Goal: Find specific page/section: Find specific page/section

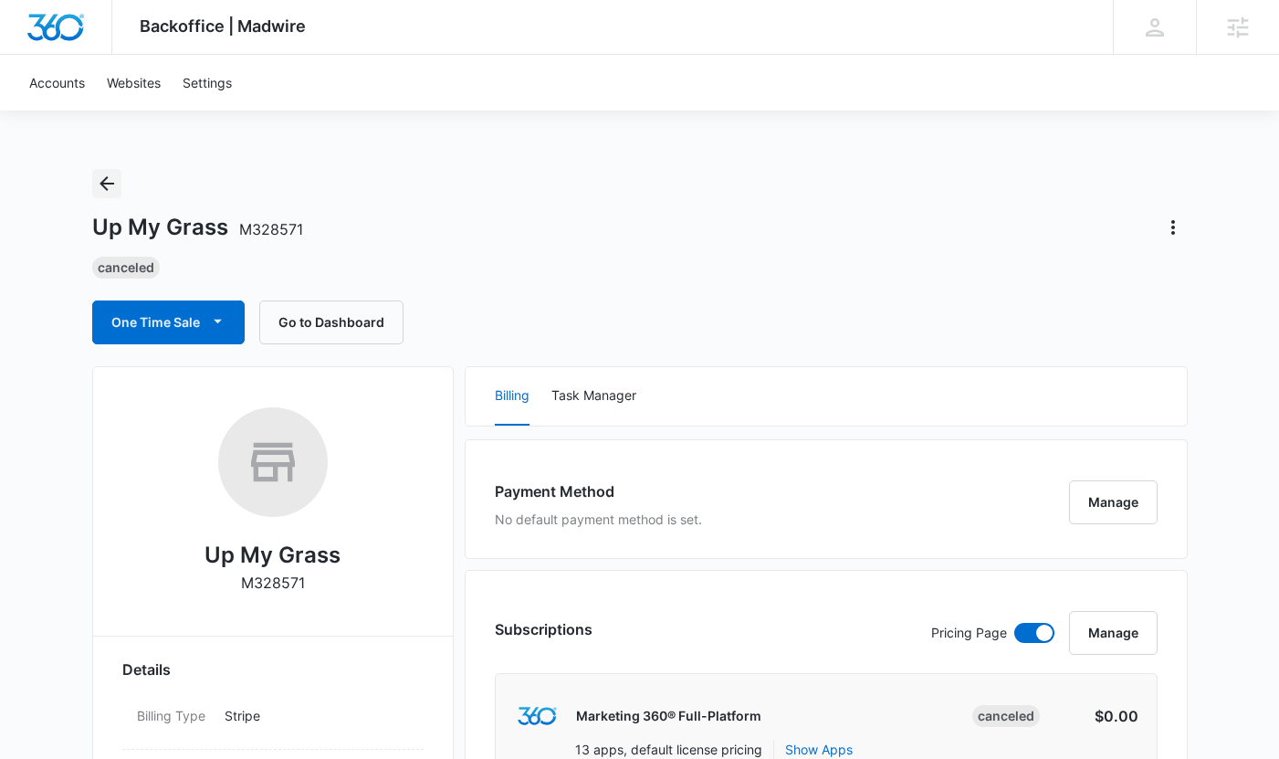
click at [100, 187] on icon "Back" at bounding box center [107, 184] width 22 height 22
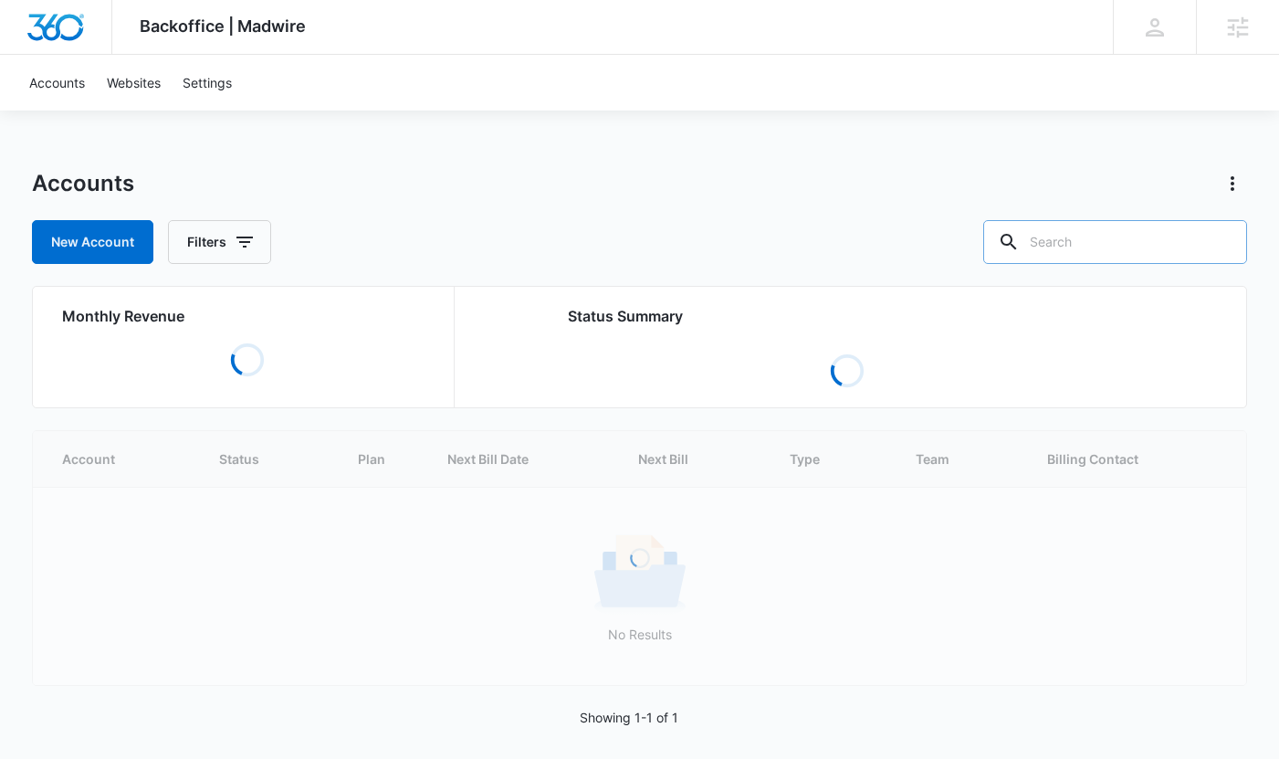
click at [1024, 247] on div at bounding box center [1008, 242] width 29 height 44
click at [1091, 242] on input "text" at bounding box center [1115, 242] width 264 height 44
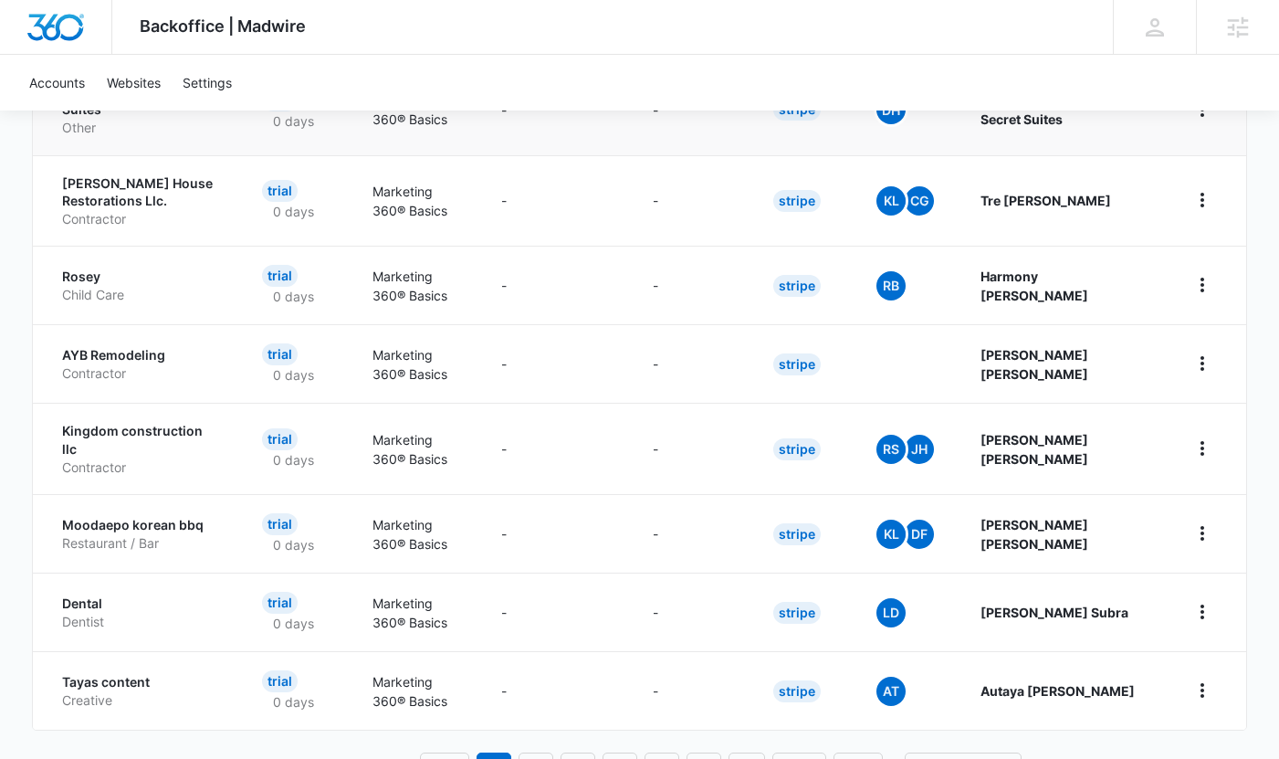
scroll to position [234, 0]
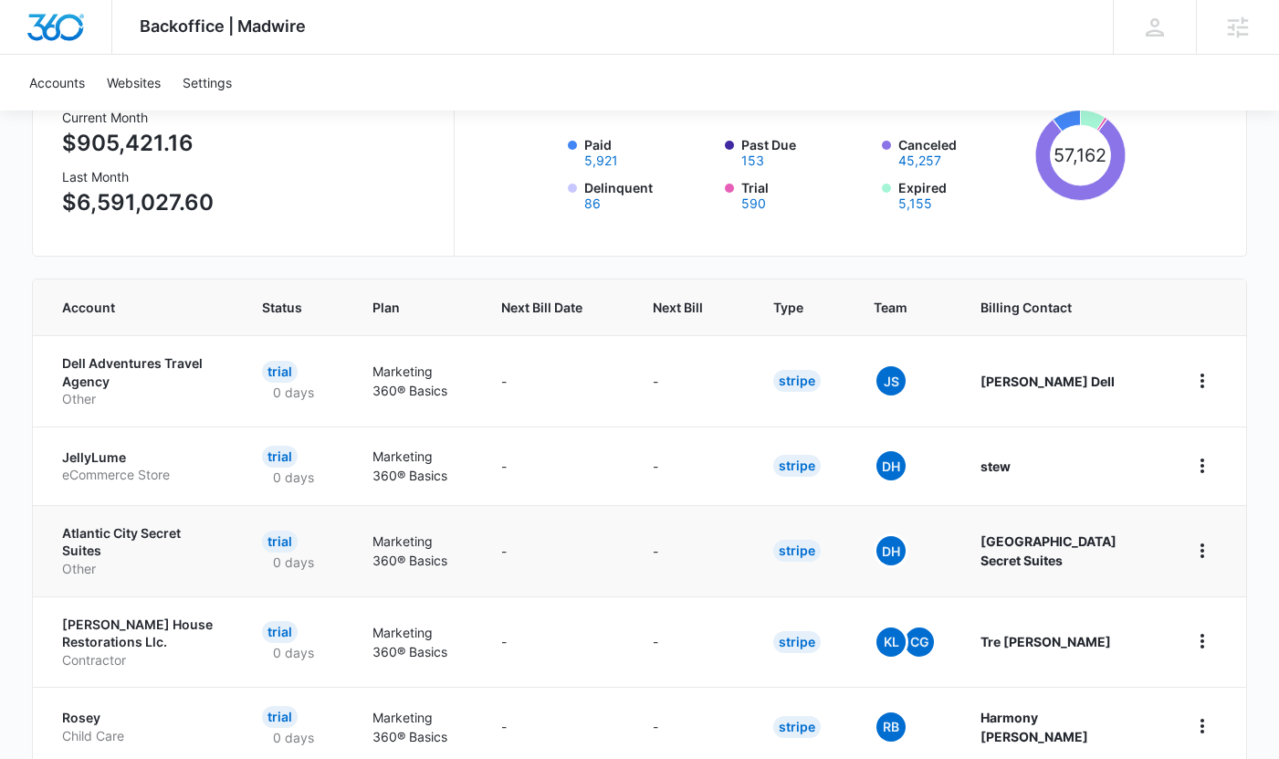
type input "maison dimes"
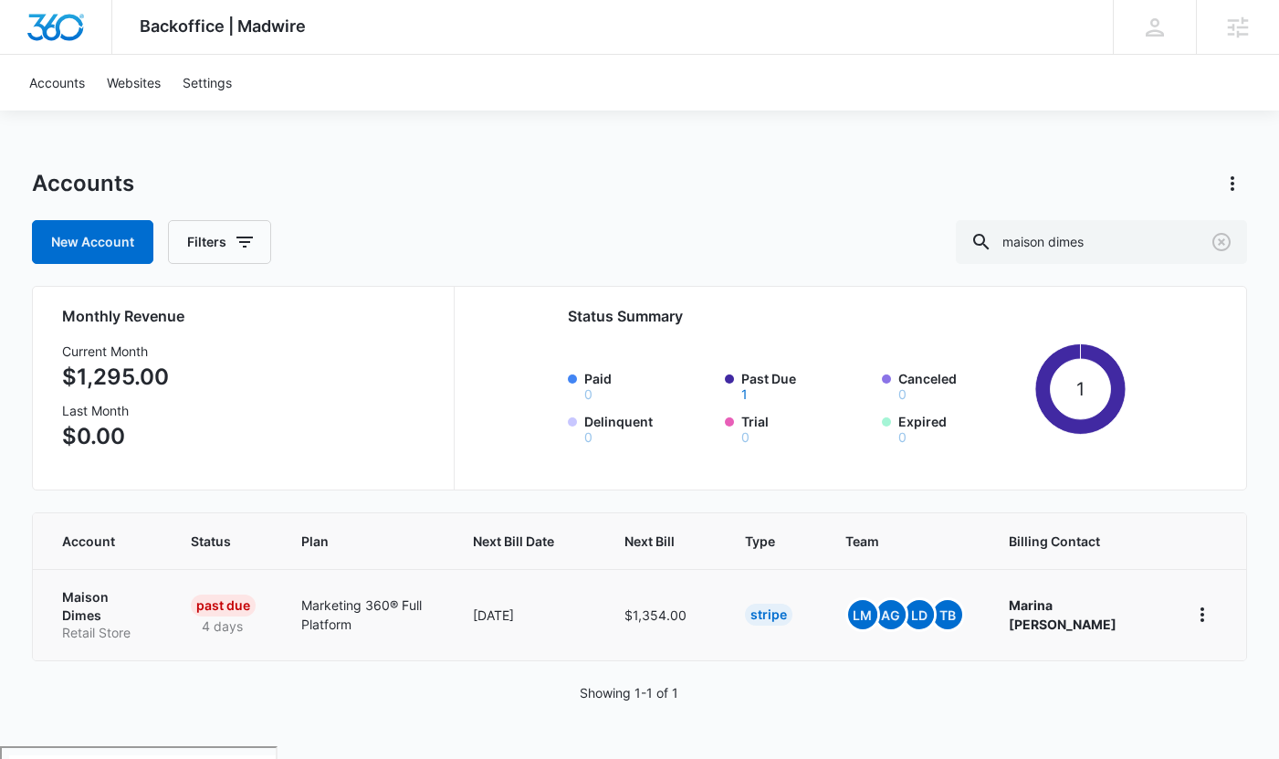
click at [68, 592] on p "Maison Dimes" at bounding box center [104, 606] width 85 height 36
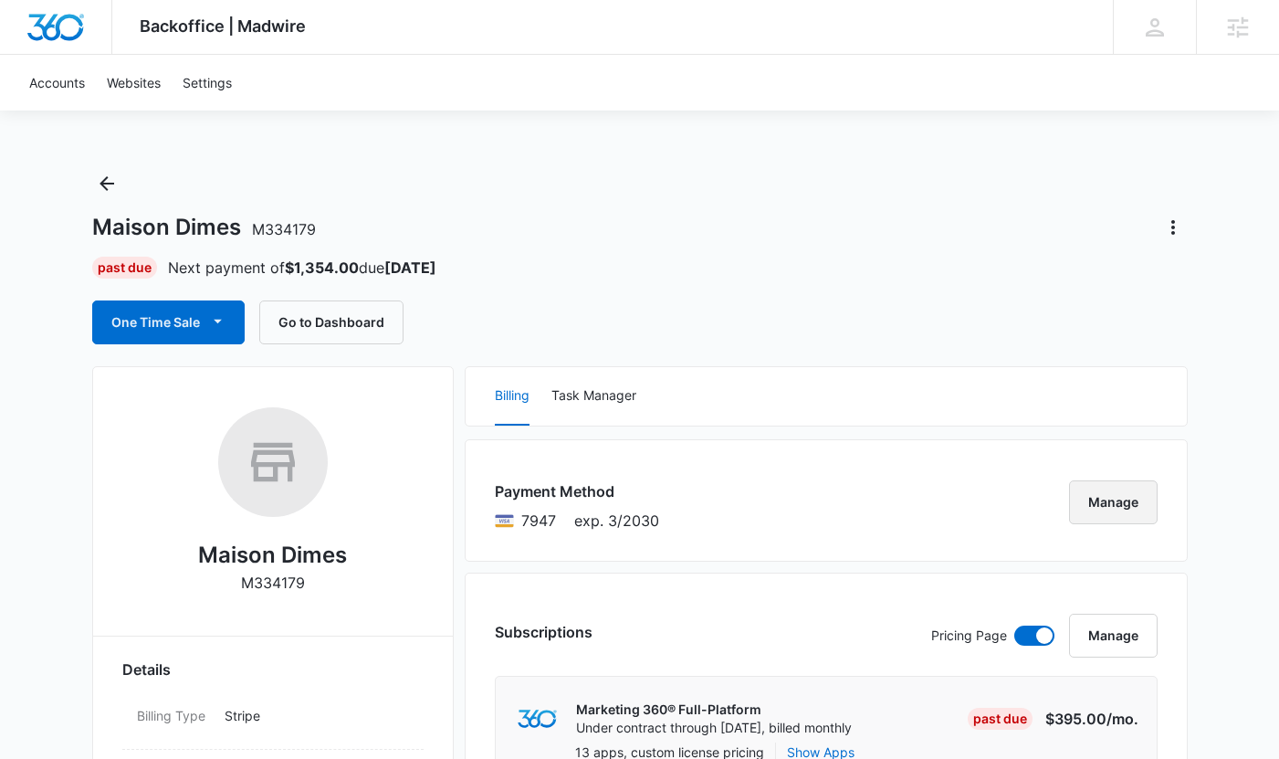
click at [1094, 515] on button "Manage" at bounding box center [1113, 502] width 89 height 44
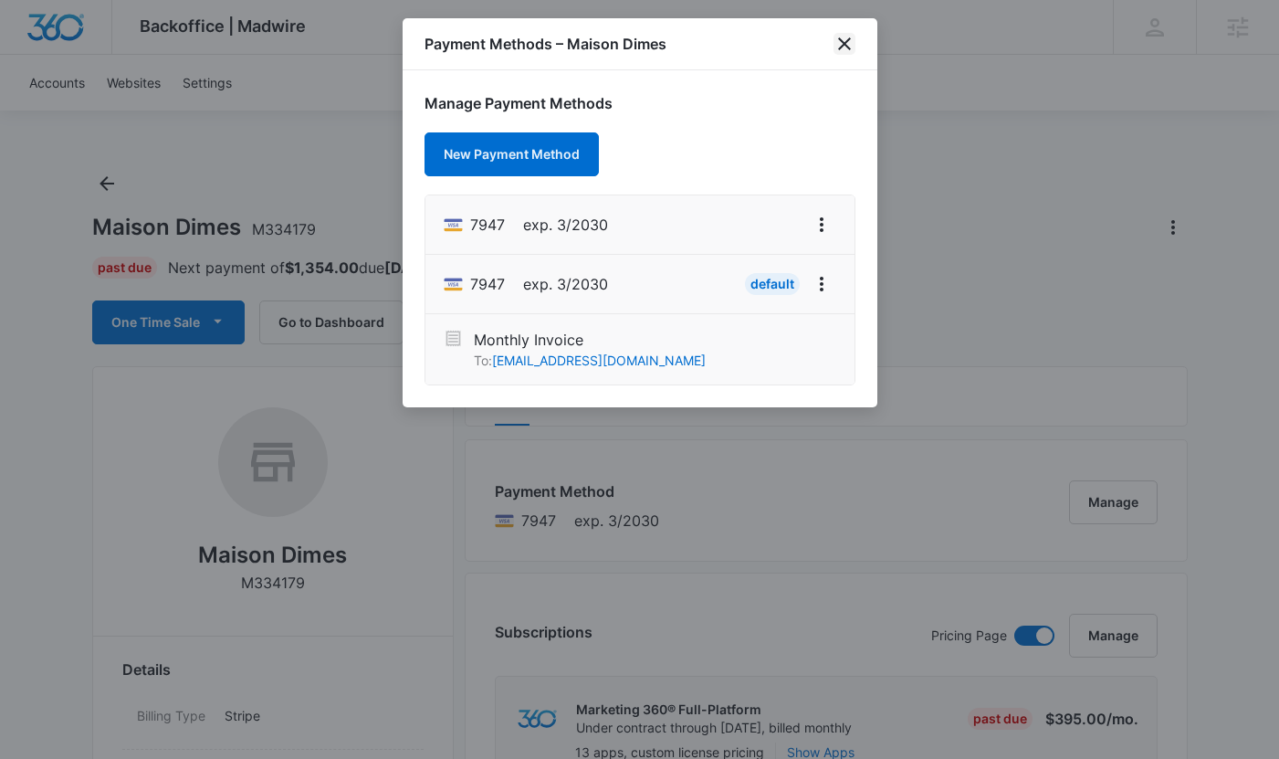
click at [841, 43] on icon "close" at bounding box center [845, 44] width 22 height 22
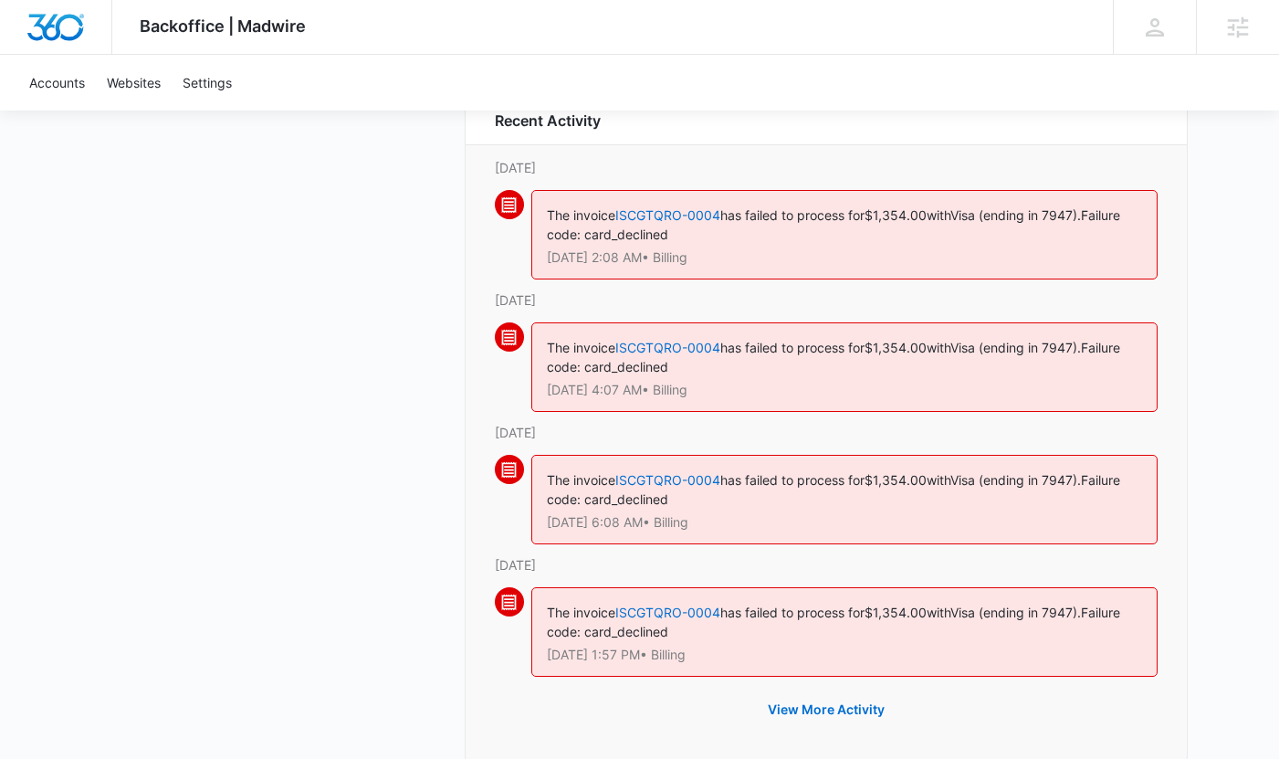
scroll to position [2195, 0]
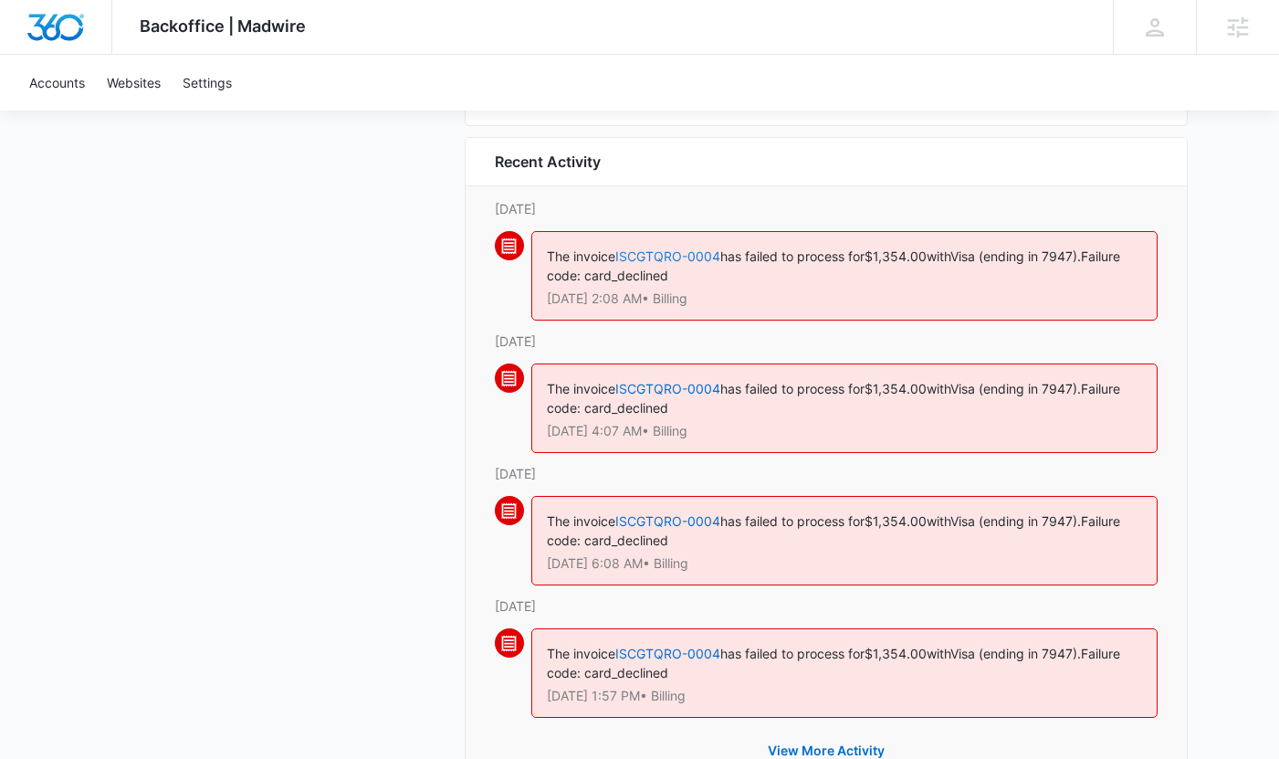
click at [698, 250] on link "ISCGTQRO-0004" at bounding box center [667, 256] width 105 height 16
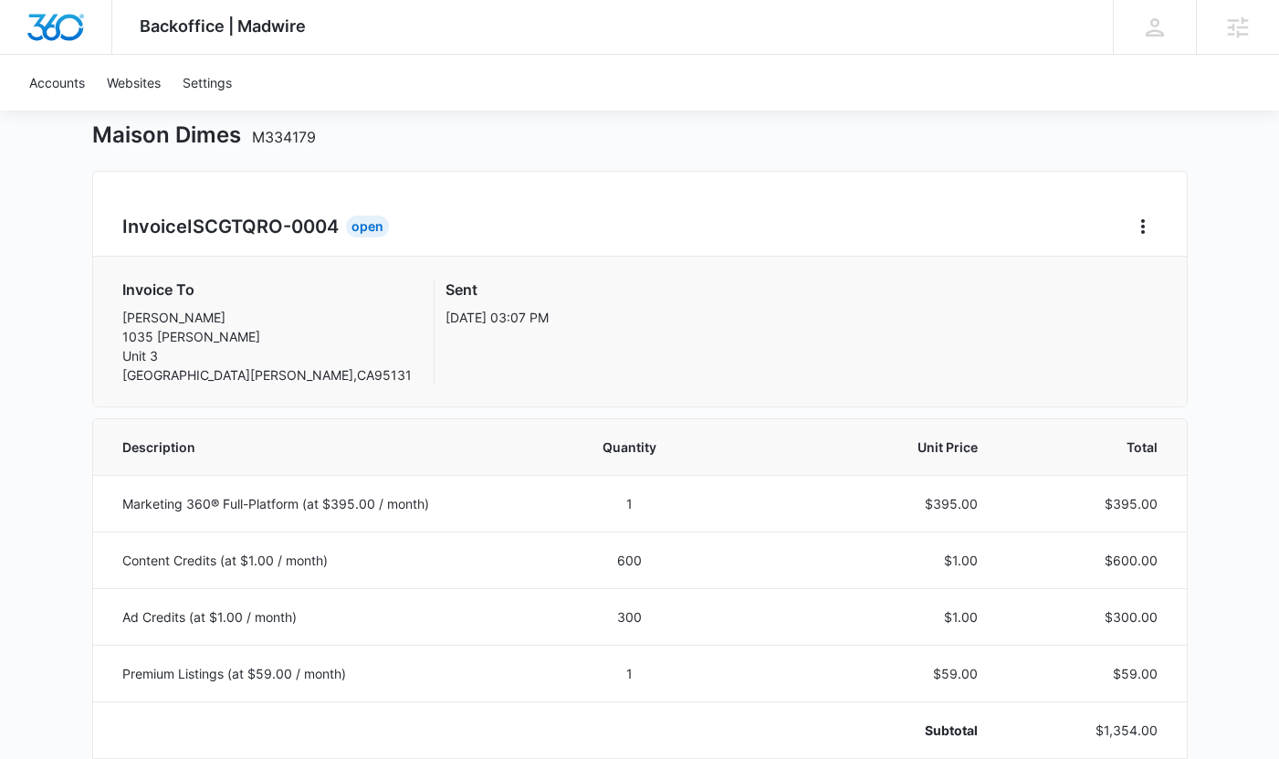
scroll to position [77, 0]
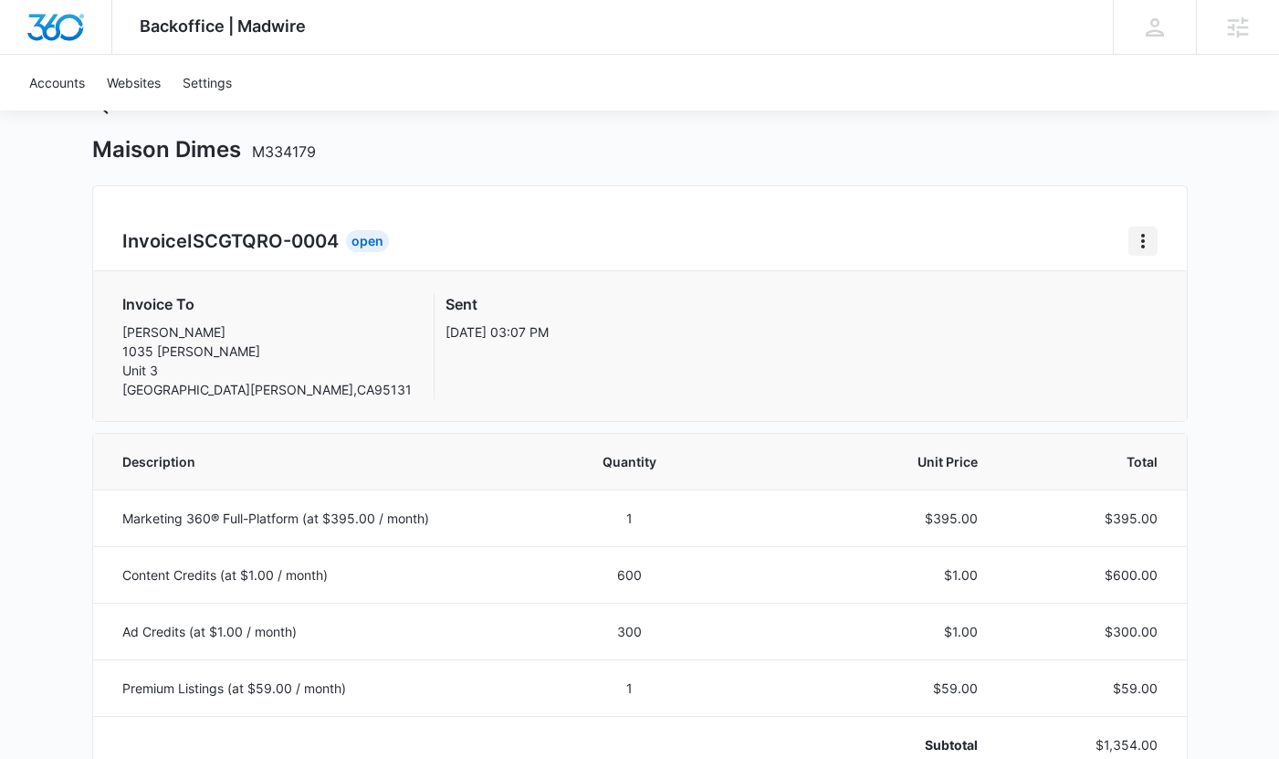
click at [1151, 251] on icon "Home" at bounding box center [1143, 241] width 22 height 22
click at [1105, 284] on link "Download Invoice" at bounding box center [1060, 292] width 106 height 16
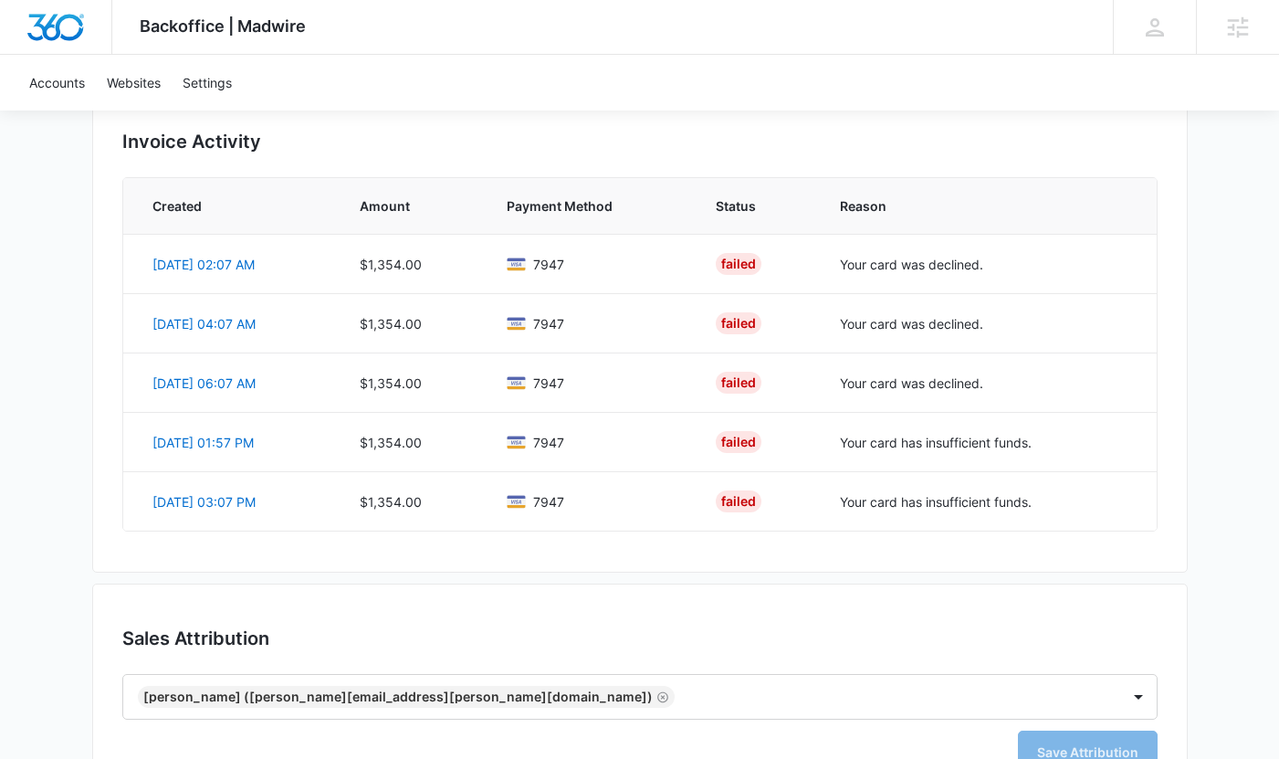
scroll to position [1309, 0]
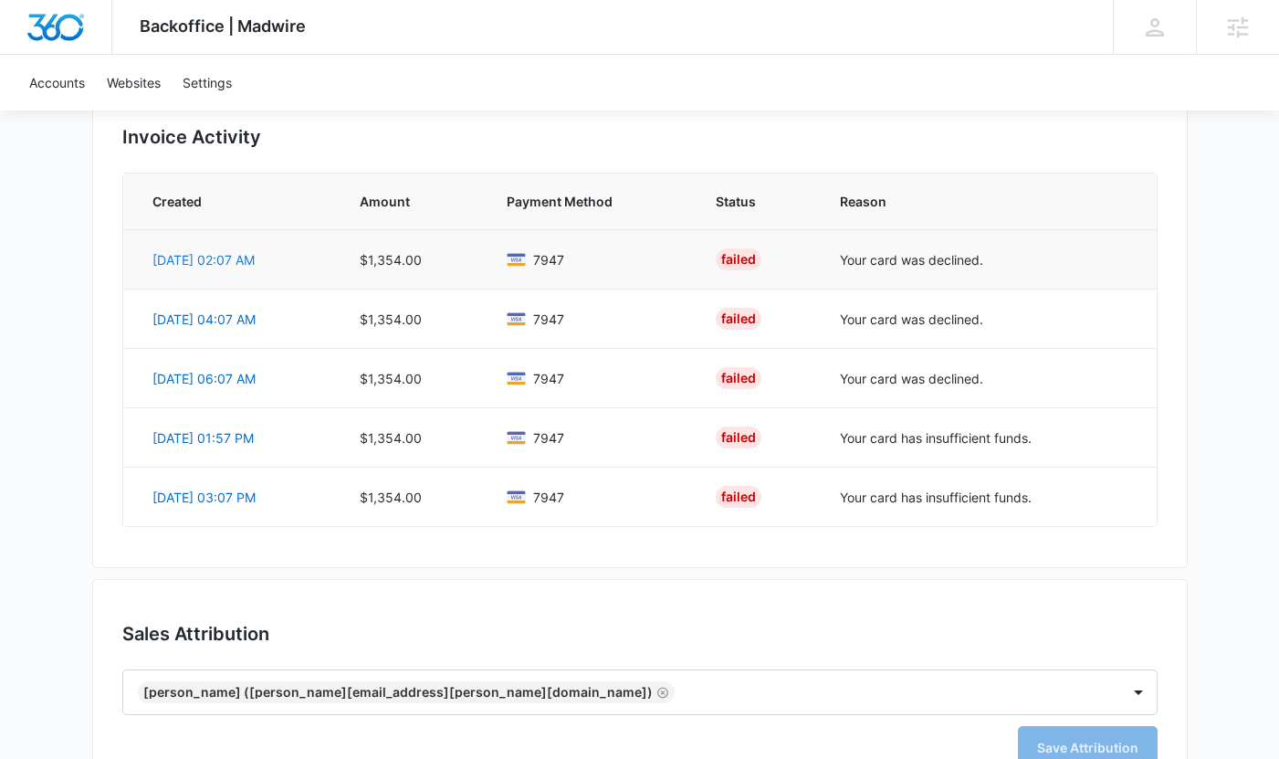
click at [217, 257] on link "Oct 6, 02:07 AM" at bounding box center [203, 260] width 102 height 16
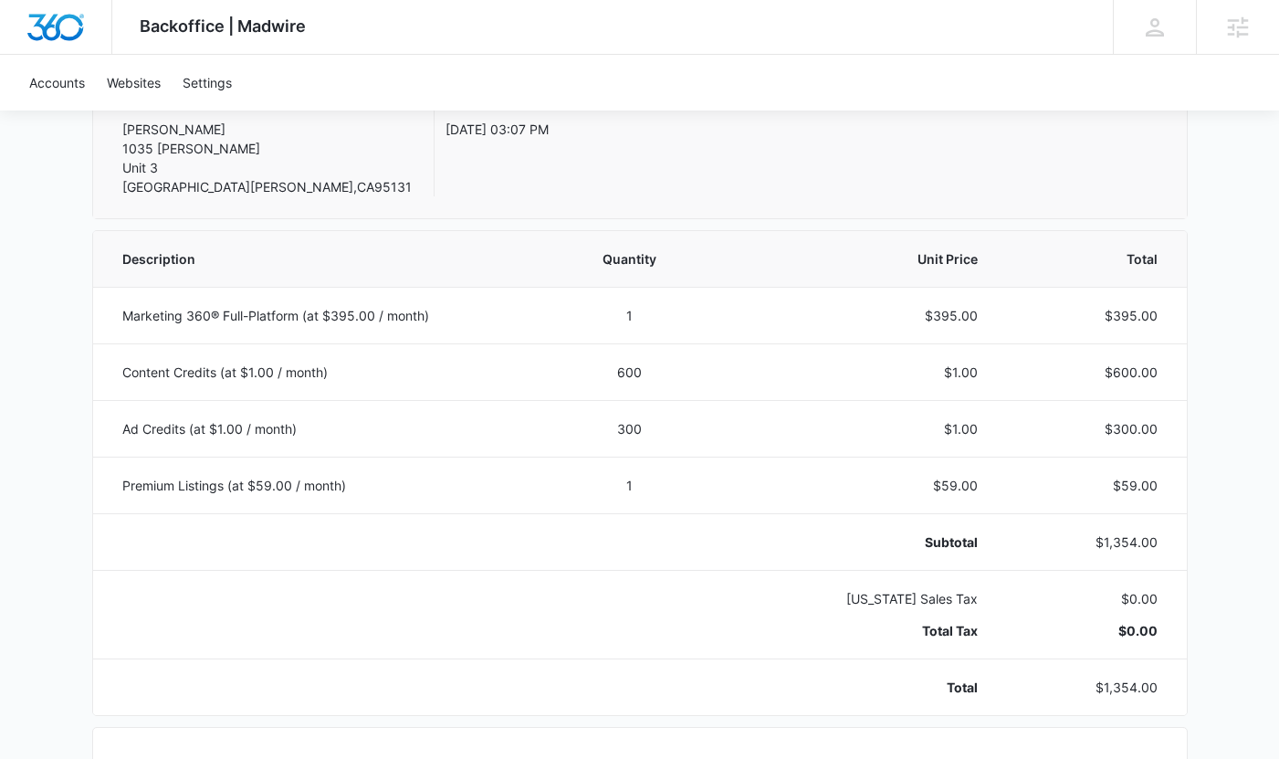
scroll to position [0, 0]
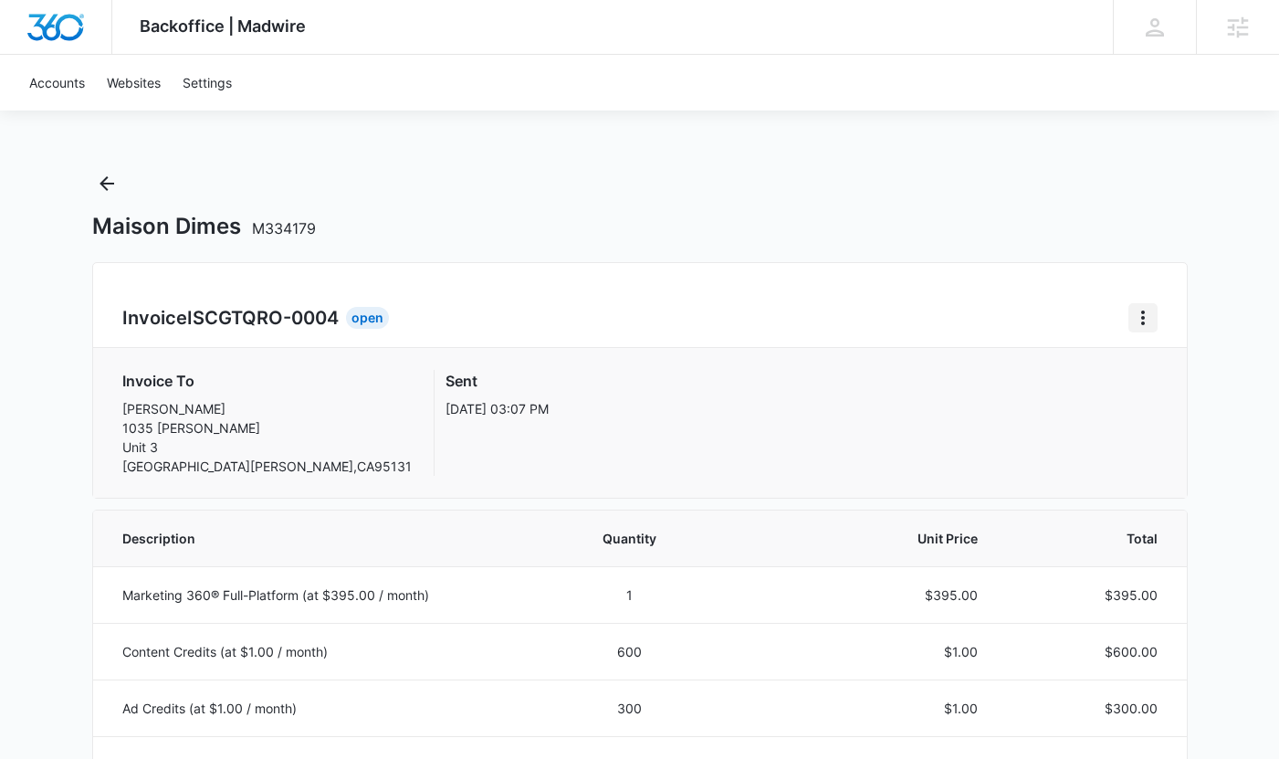
click at [1154, 318] on button "Home" at bounding box center [1143, 317] width 29 height 29
click at [1108, 362] on link "Download Invoice" at bounding box center [1060, 369] width 106 height 16
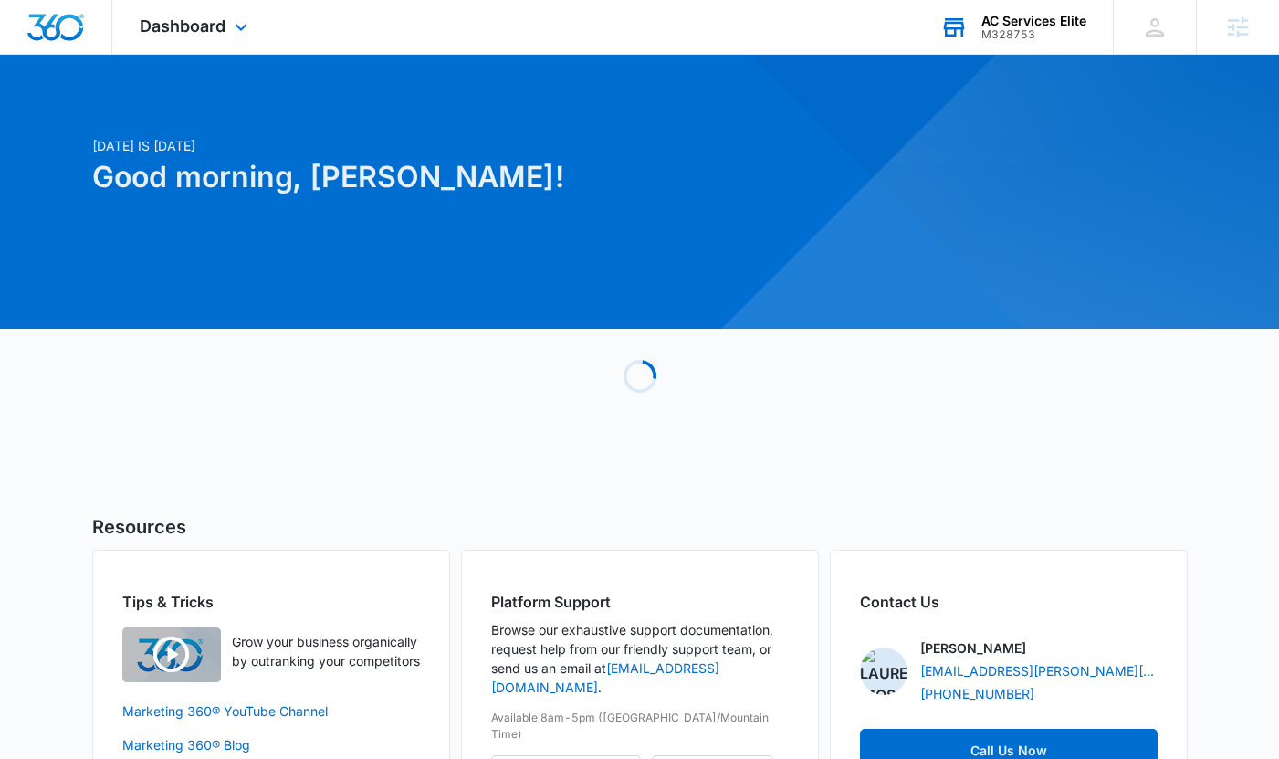
click at [1043, 17] on div "AC Services Elite" at bounding box center [1034, 21] width 105 height 15
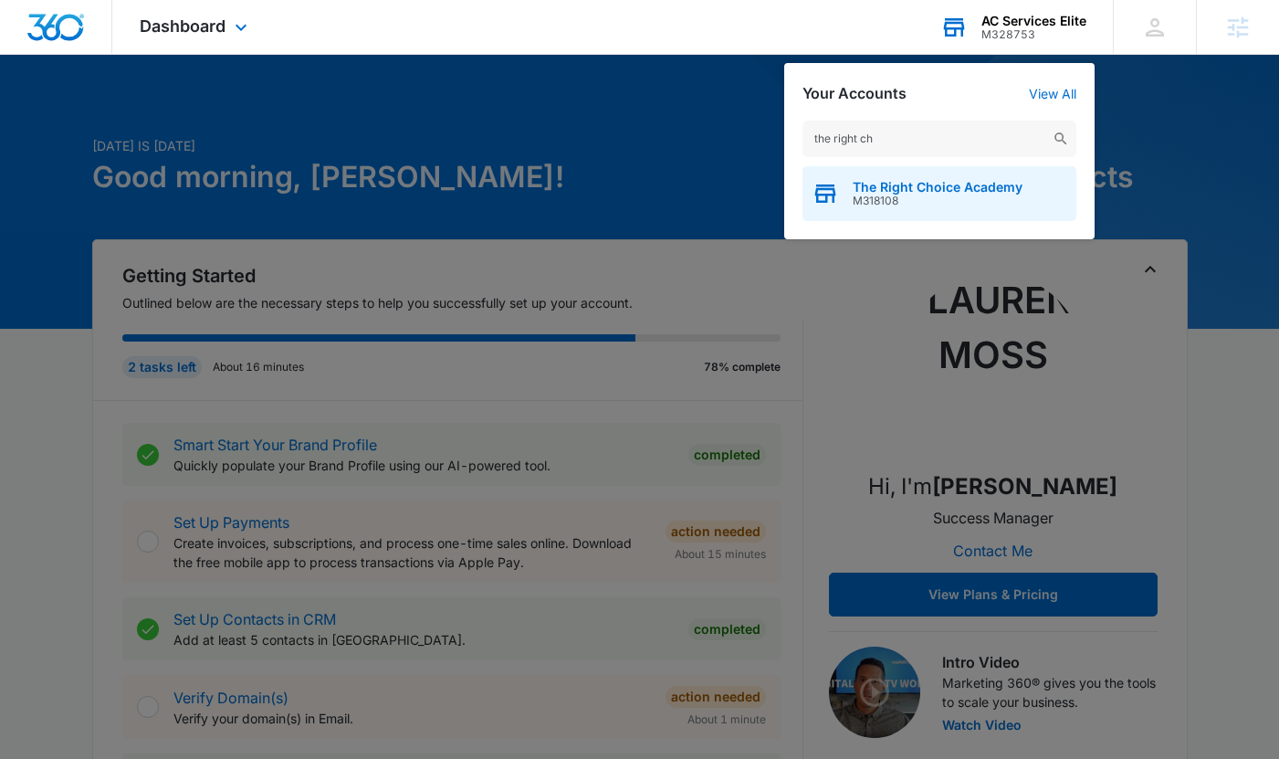
type input "the right ch"
click at [943, 190] on span "The Right Choice Academy" at bounding box center [938, 187] width 170 height 15
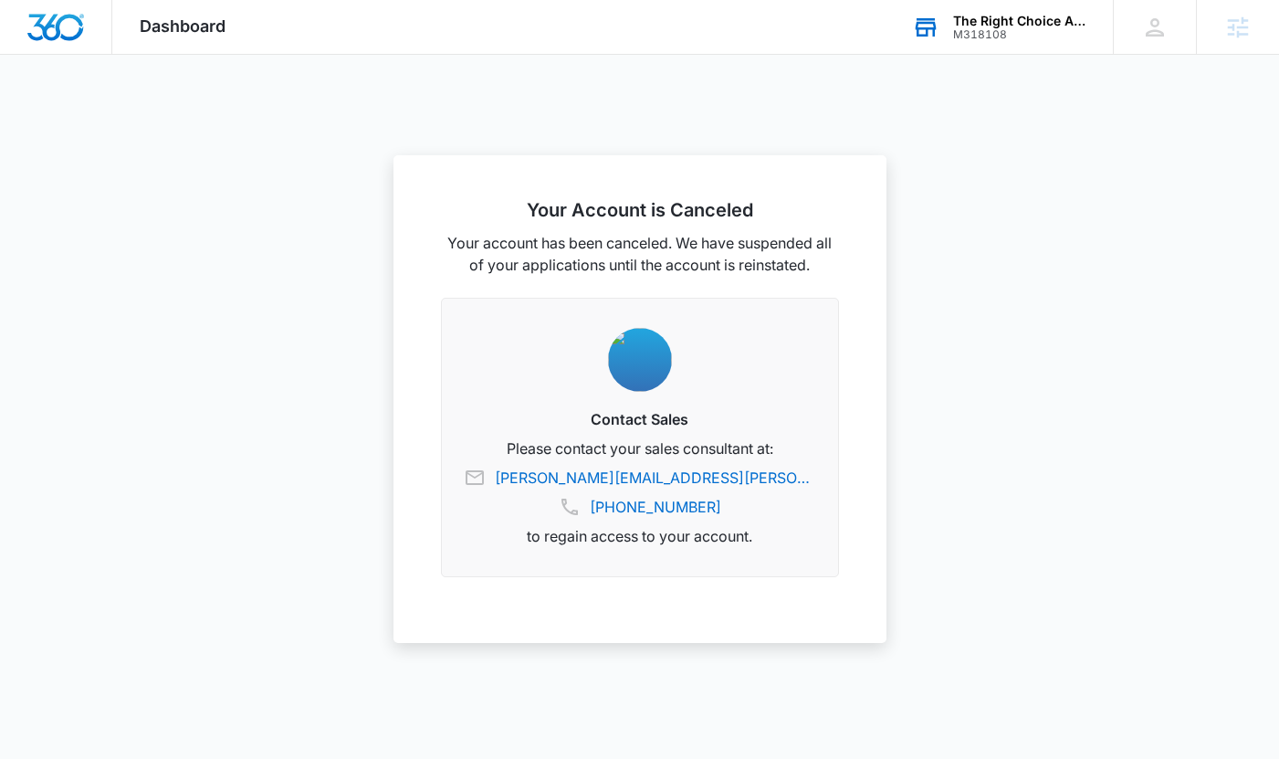
click at [972, 28] on div "M318108" at bounding box center [1019, 34] width 133 height 13
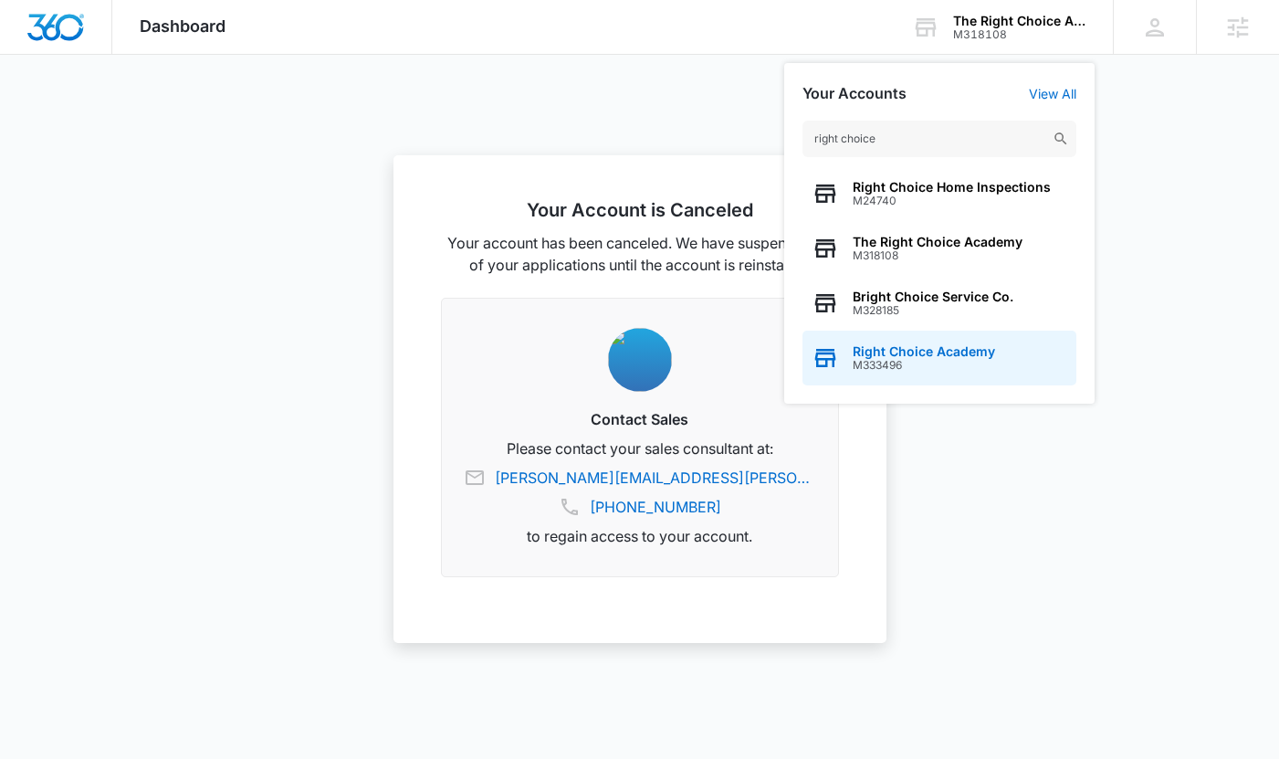
type input "right choice"
click at [952, 366] on span "M333496" at bounding box center [924, 365] width 142 height 13
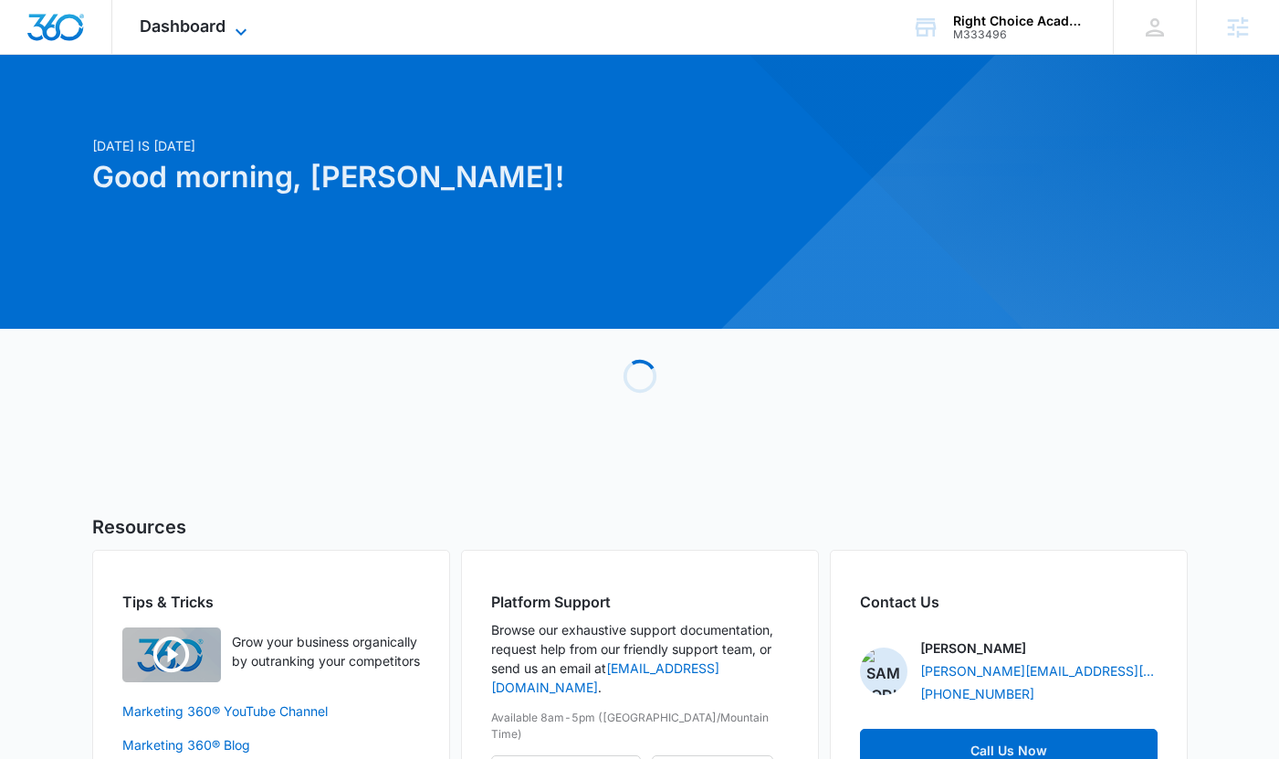
click at [213, 24] on span "Dashboard" at bounding box center [183, 25] width 86 height 19
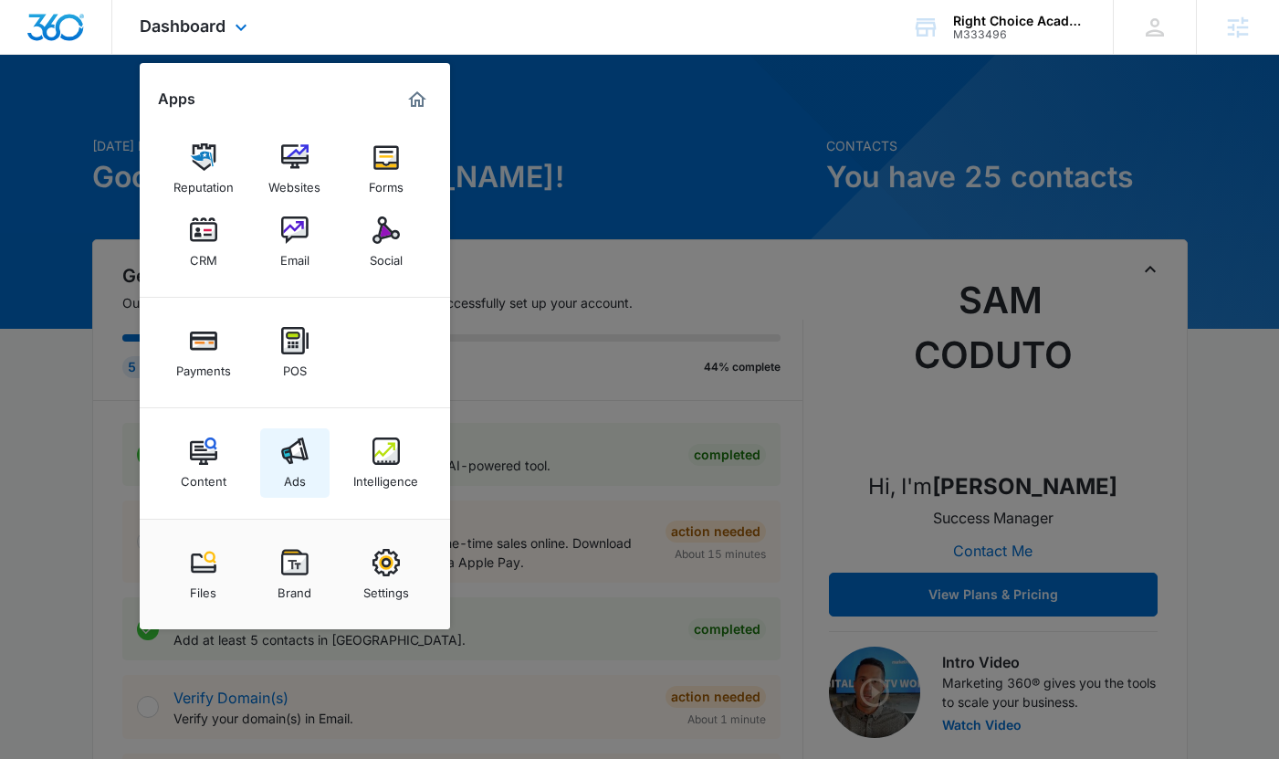
click at [286, 459] on img at bounding box center [294, 450] width 27 height 27
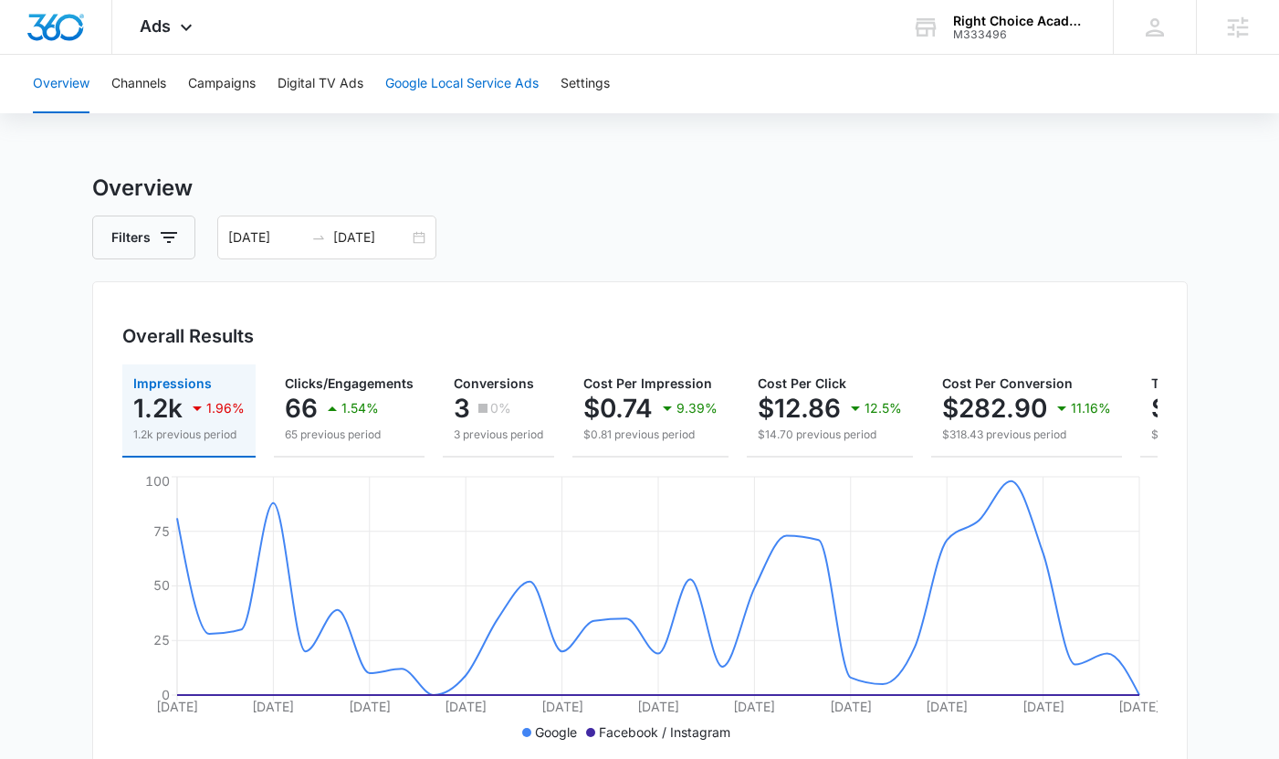
click at [457, 91] on button "Google Local Service Ads" at bounding box center [461, 84] width 153 height 58
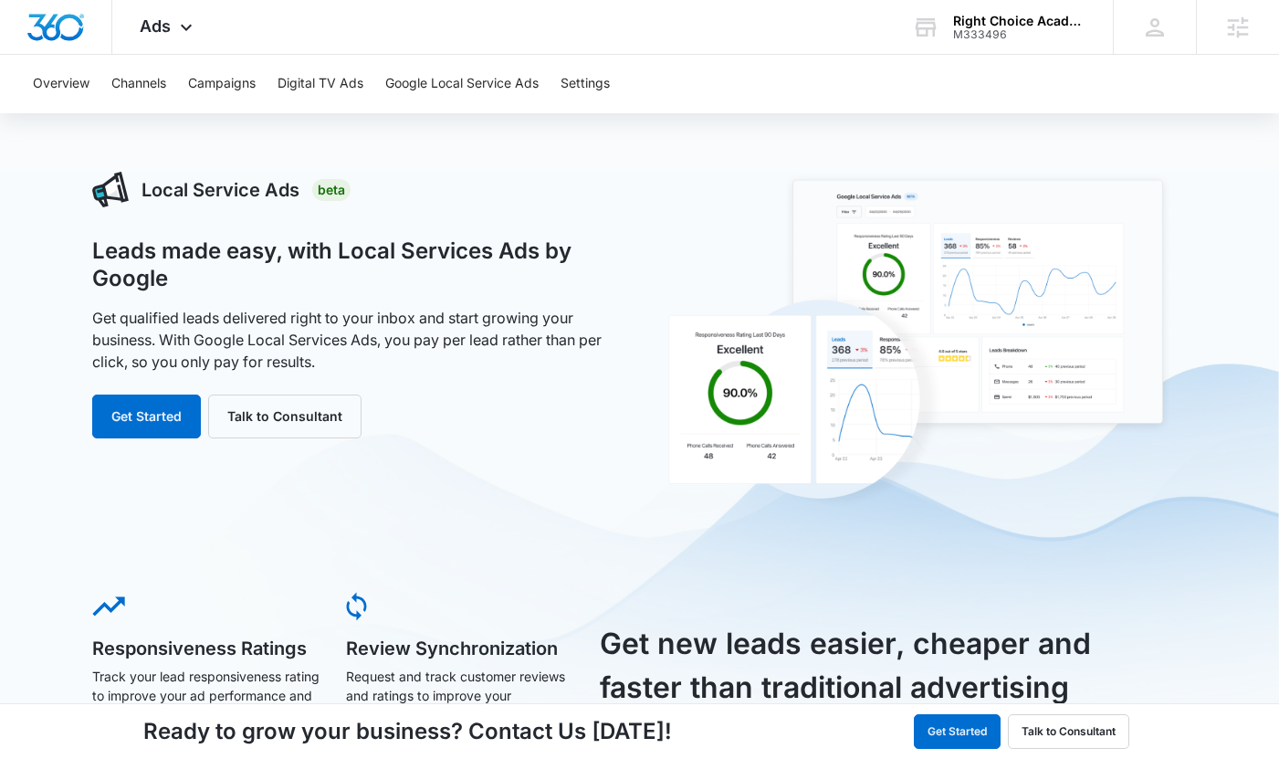
click at [140, 450] on div "Local Service Ads Beta Leads made easy, with Local Services Ads by Google Get q…" at bounding box center [356, 342] width 528 height 340
click at [140, 440] on div "Local Service Ads Beta Leads made easy, with Local Services Ads by Google Get q…" at bounding box center [356, 342] width 528 height 340
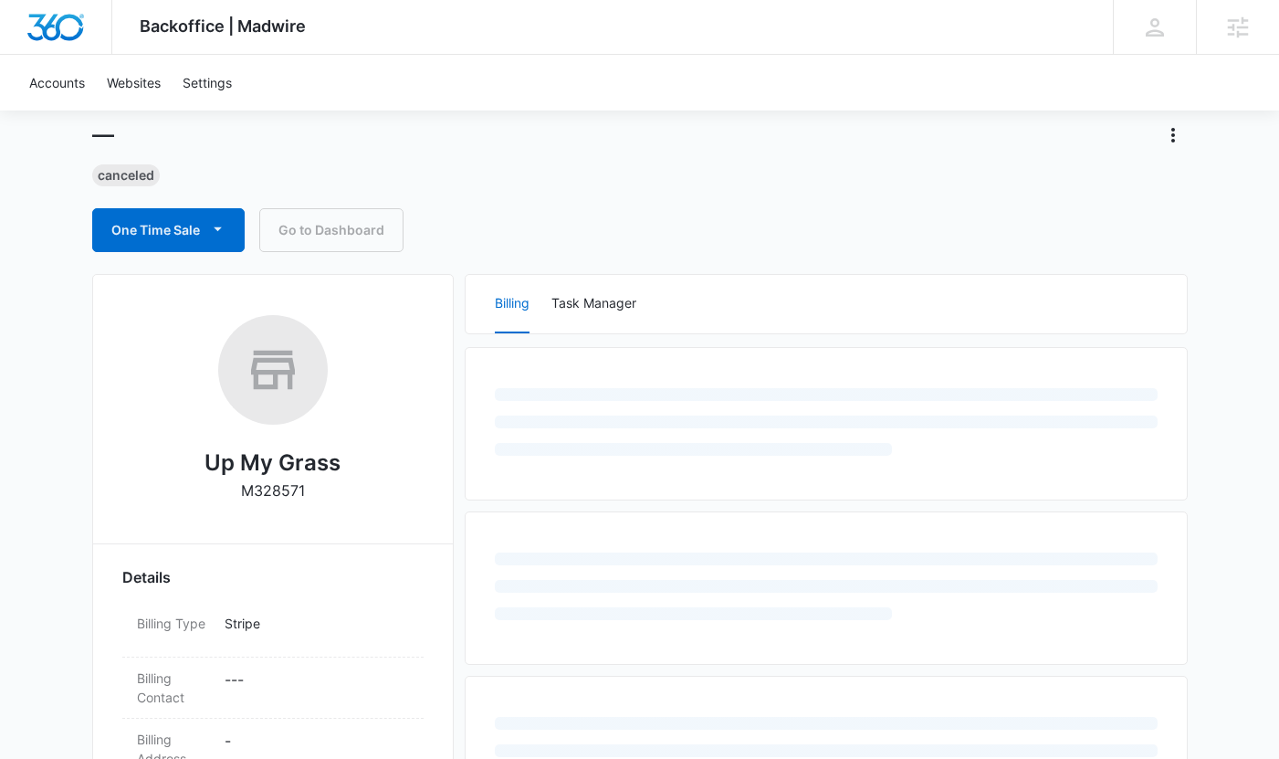
click at [100, 127] on h1 "—" at bounding box center [103, 134] width 22 height 27
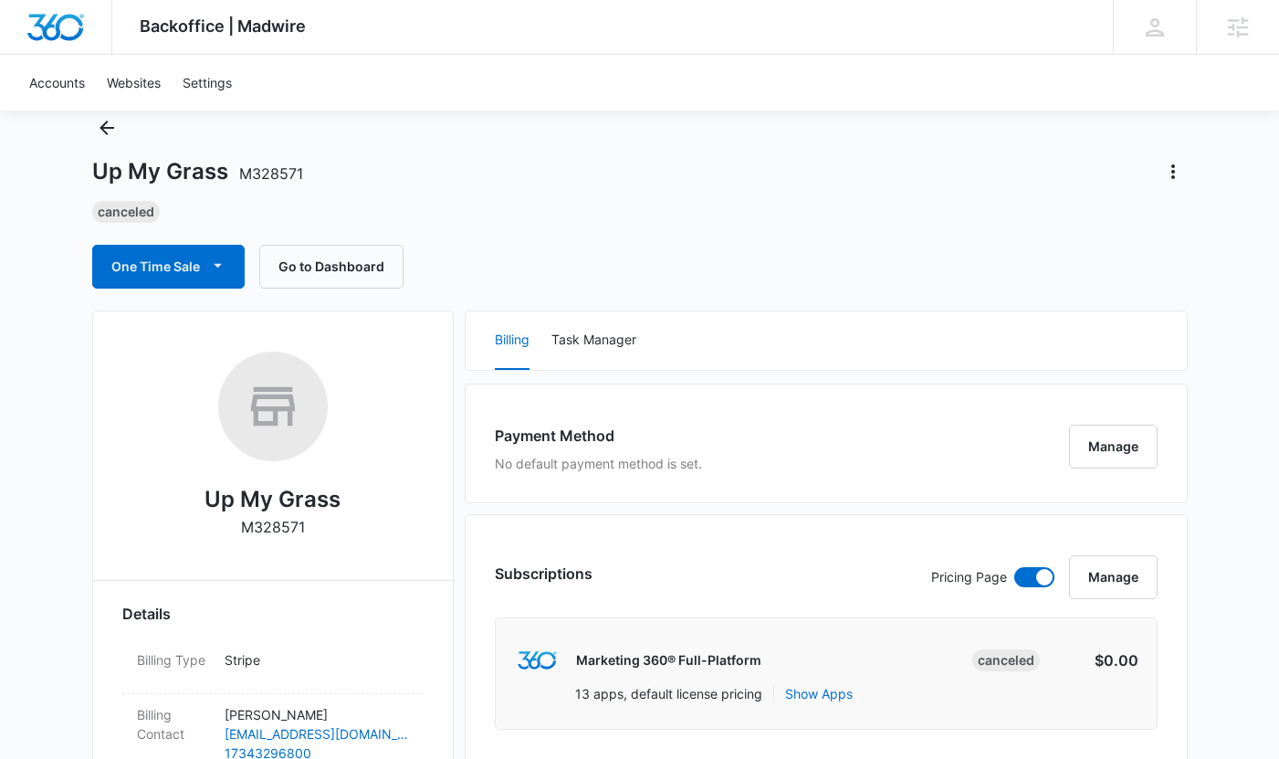
scroll to position [55, 0]
click at [100, 127] on icon "Back" at bounding box center [107, 128] width 15 height 15
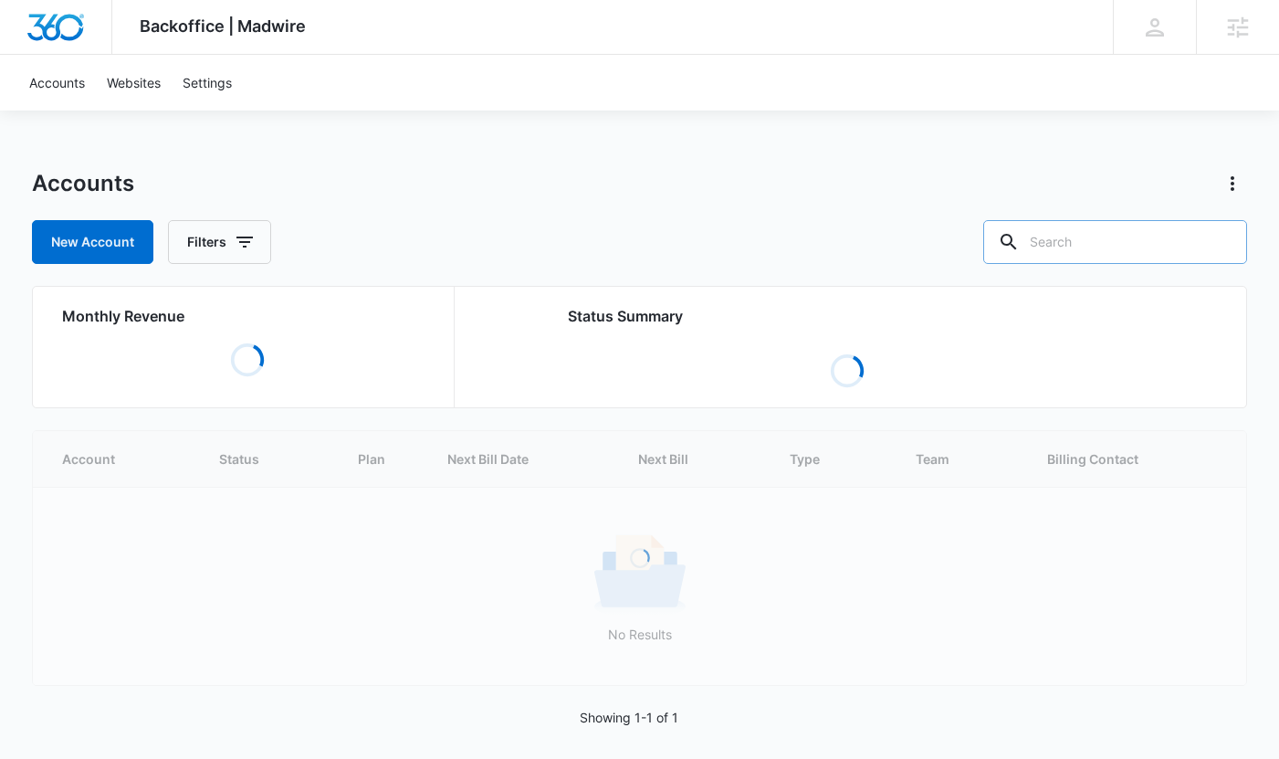
click at [1095, 243] on input "text" at bounding box center [1115, 242] width 264 height 44
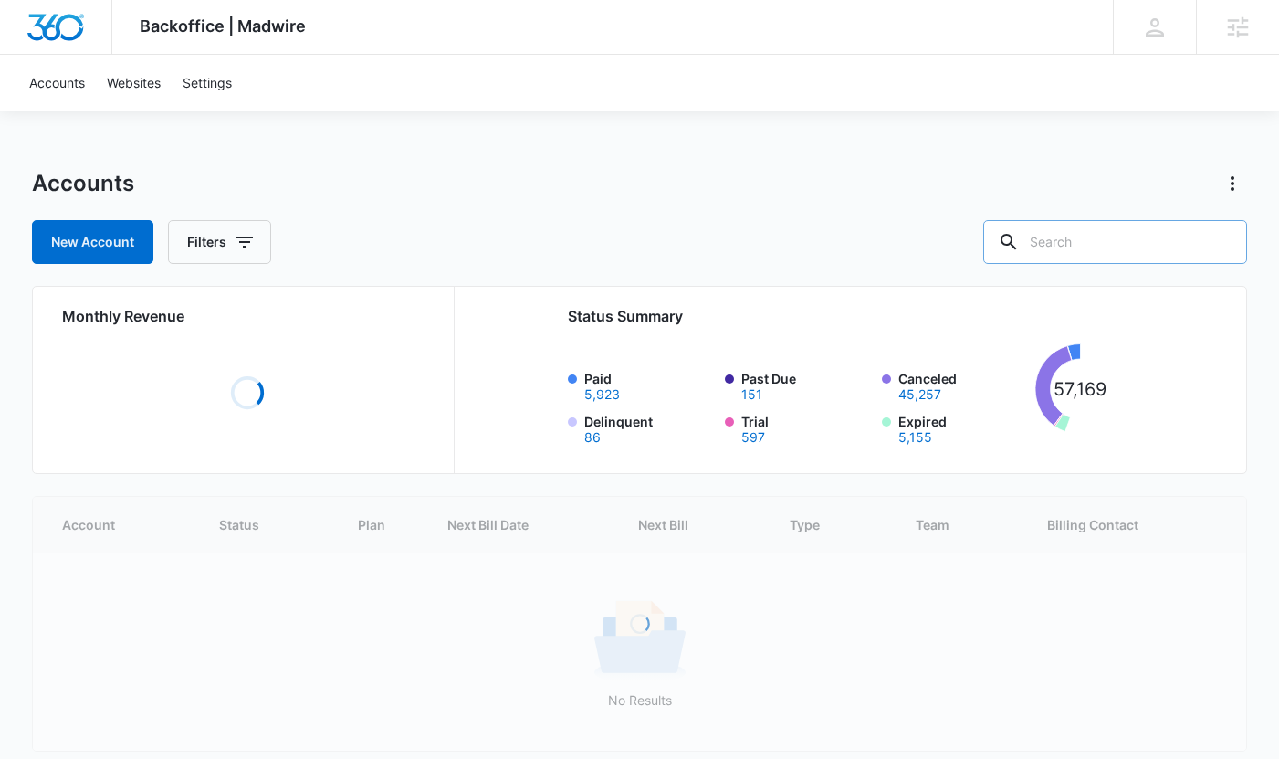
click at [1095, 243] on input "text" at bounding box center [1115, 242] width 264 height 44
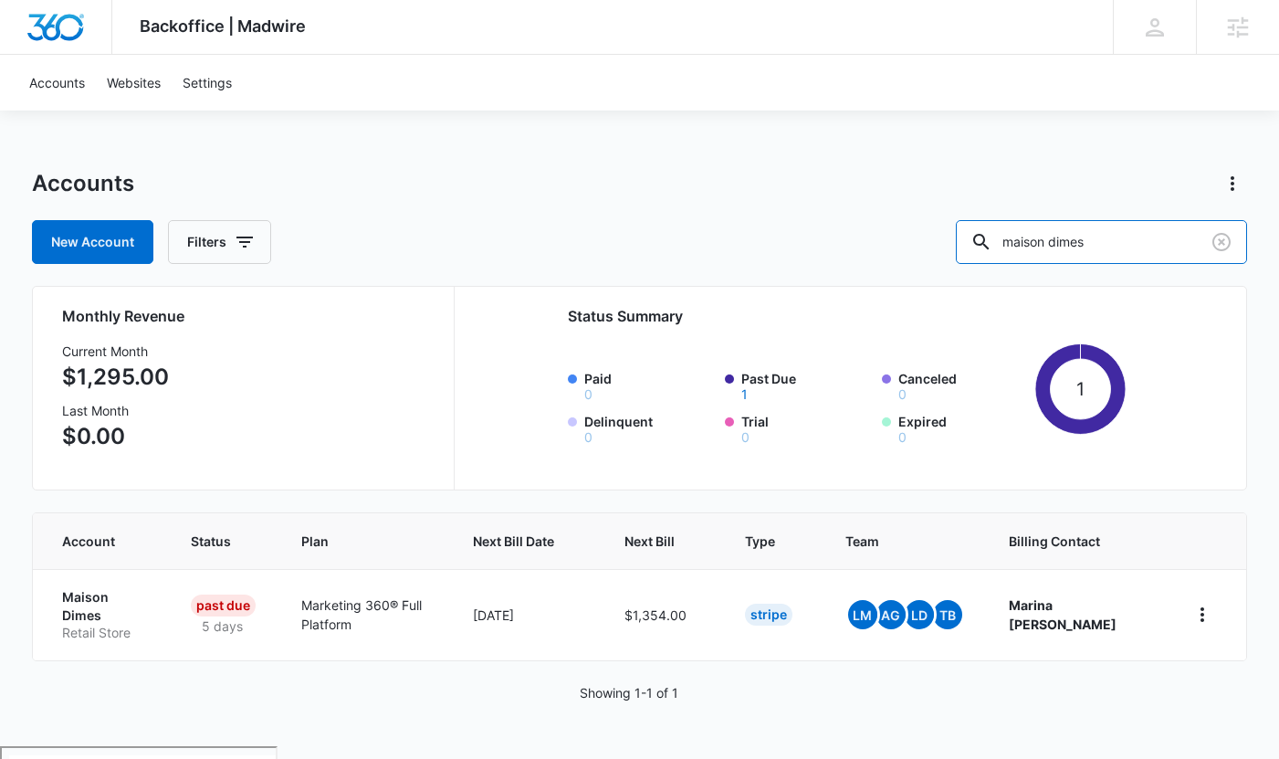
drag, startPoint x: 1168, startPoint y: 236, endPoint x: 835, endPoint y: 250, distance: 333.6
click at [835, 250] on div "New Account Filters maison dimes" at bounding box center [639, 242] width 1215 height 44
type input "diamond masonry"
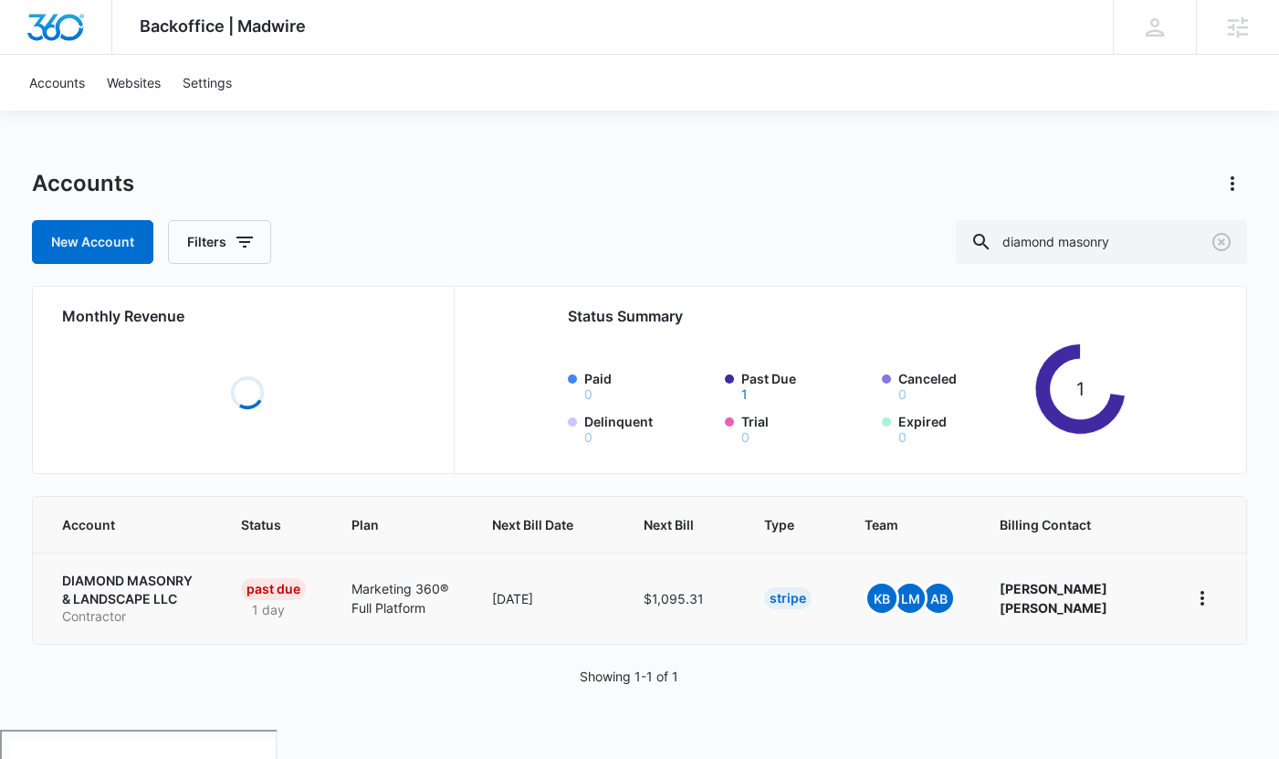
click at [164, 592] on p "DIAMOND MASONRY & LANDSCAPE LLC" at bounding box center [129, 590] width 134 height 36
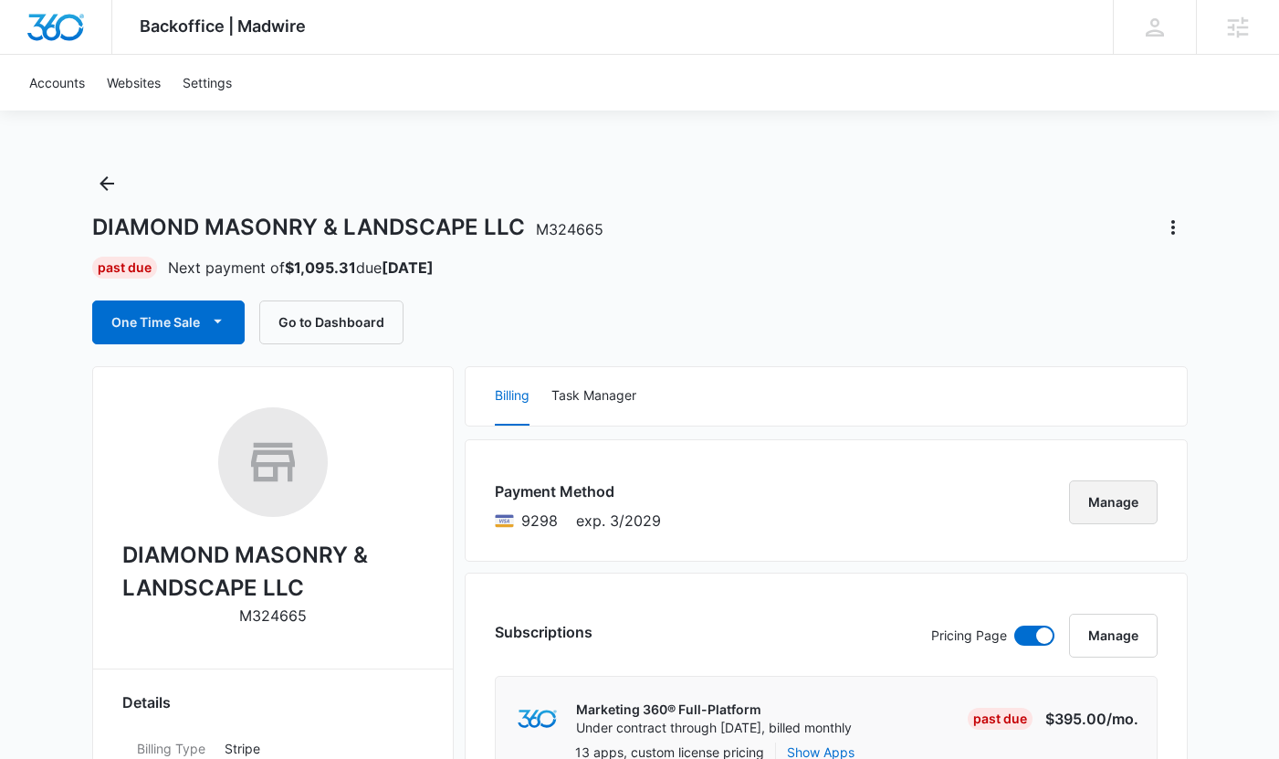
click at [1106, 502] on button "Manage" at bounding box center [1113, 502] width 89 height 44
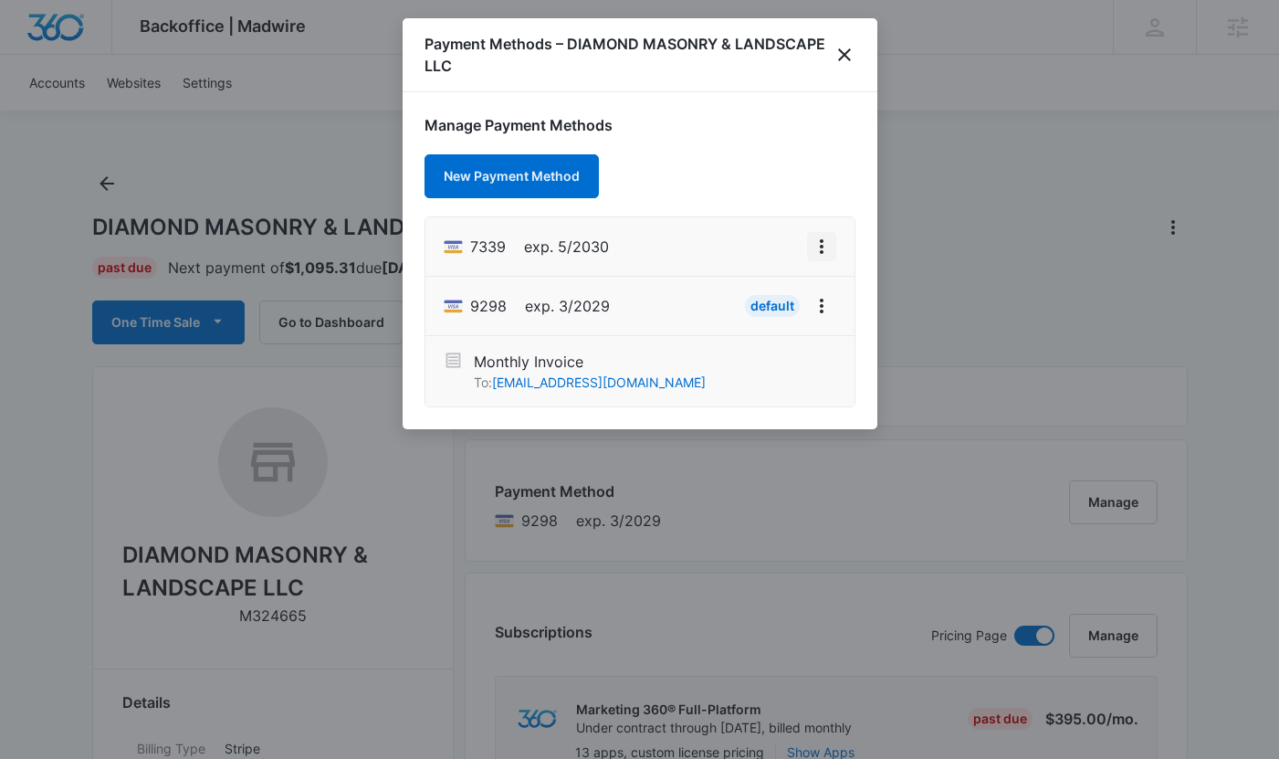
click at [817, 234] on button "View More" at bounding box center [821, 246] width 29 height 29
click at [759, 324] on div "Set As Default" at bounding box center [749, 325] width 85 height 13
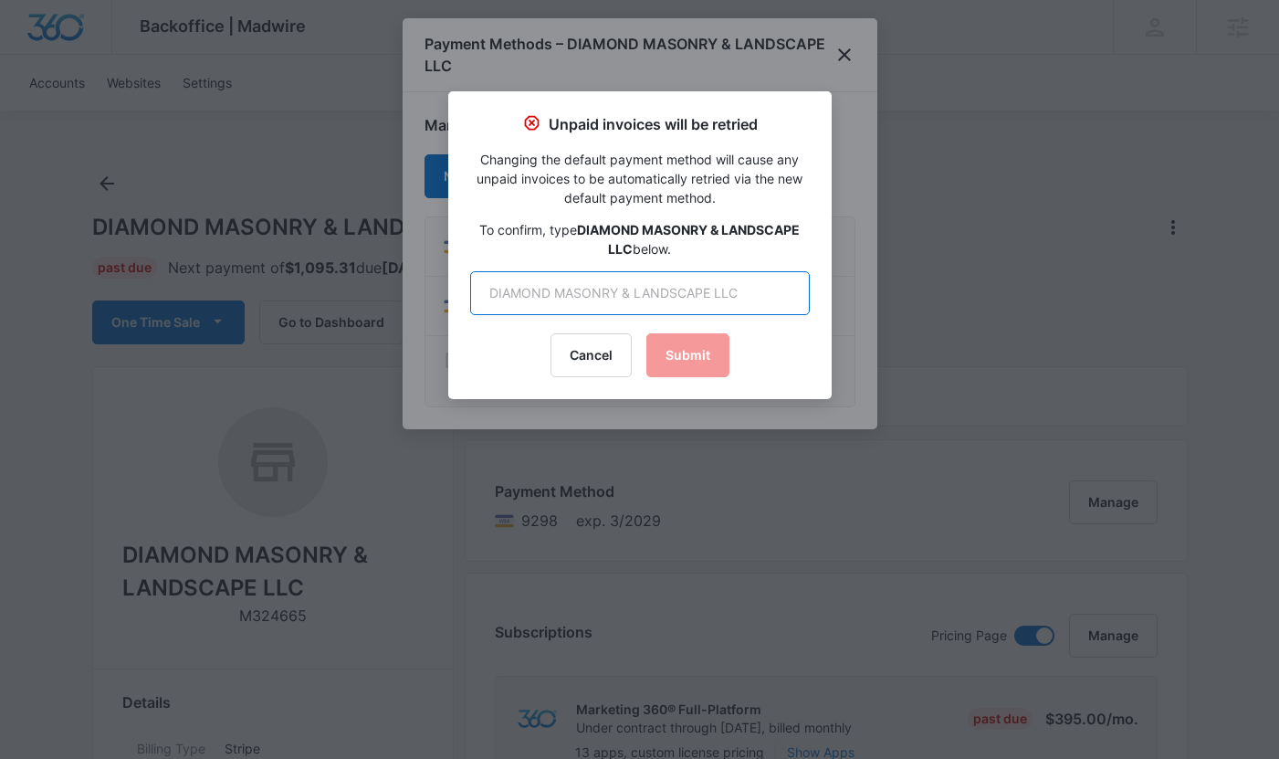
click at [693, 291] on input "text" at bounding box center [640, 293] width 340 height 44
type input "d"
type input "DIAMOND MASONRY & LANDSCAPE LLC"
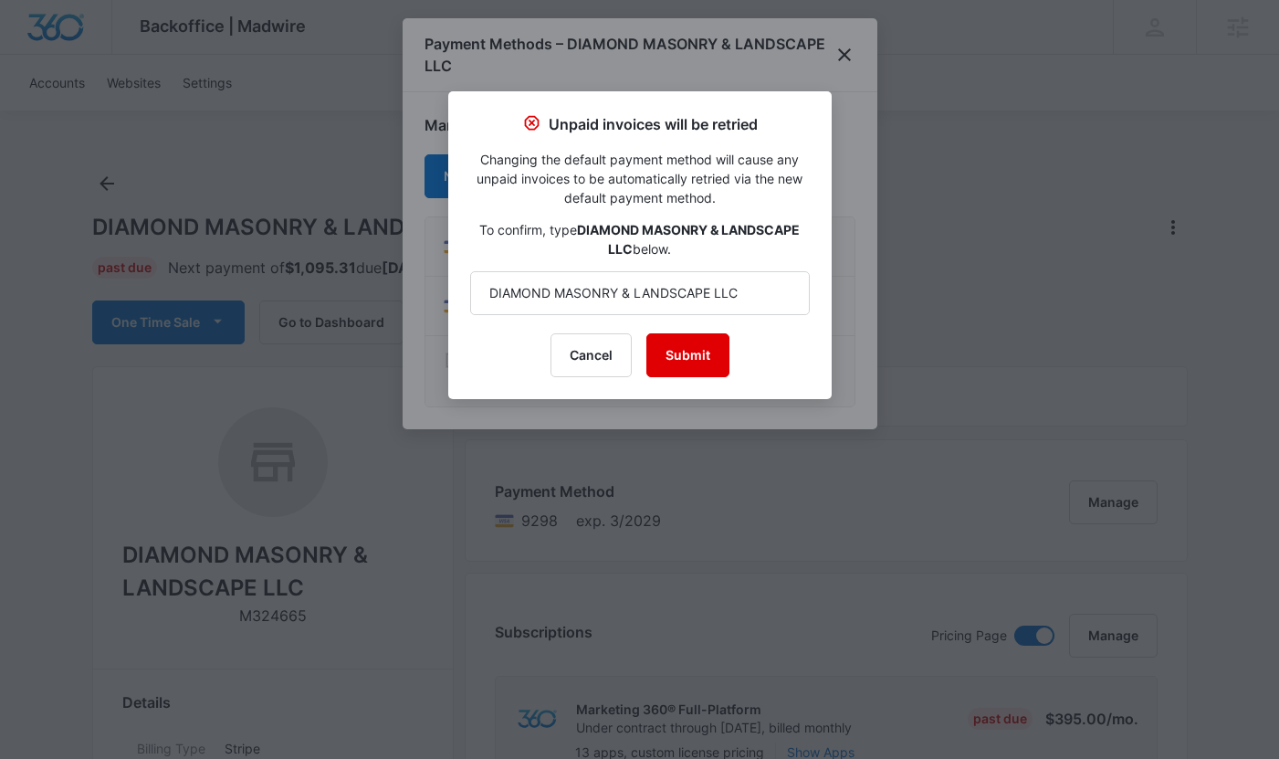
click at [706, 338] on button "Submit" at bounding box center [687, 355] width 83 height 44
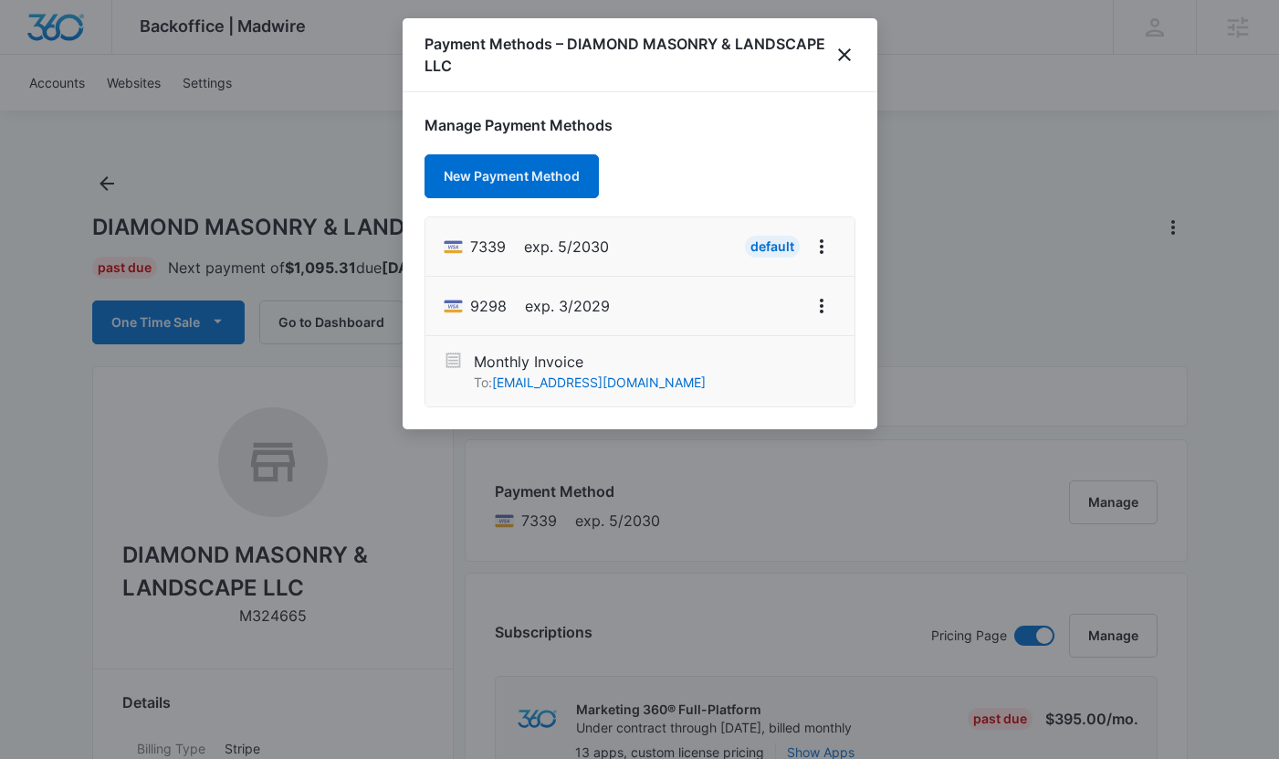
click at [848, 69] on div "Payment Methods – DIAMOND MASONRY & LANDSCAPE LLC" at bounding box center [640, 55] width 475 height 74
click at [842, 50] on icon "close" at bounding box center [845, 55] width 22 height 22
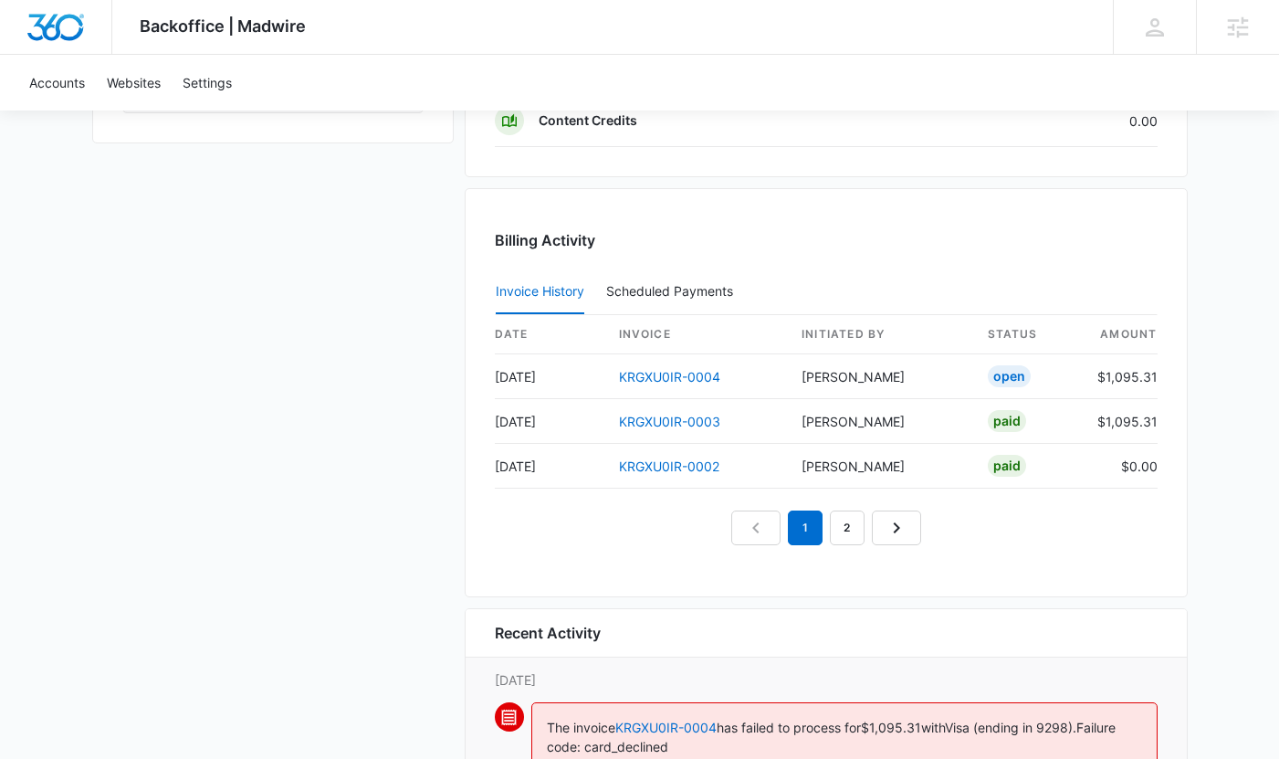
scroll to position [1956, 0]
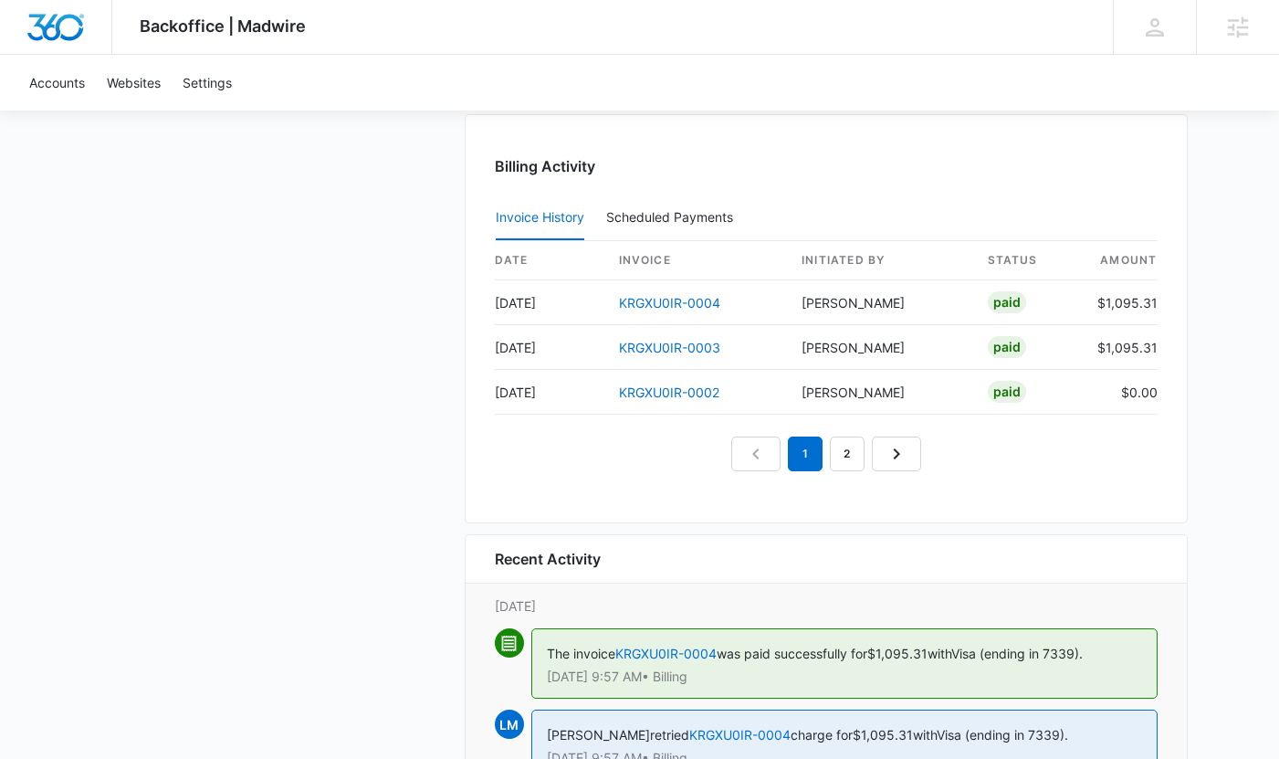
scroll to position [2067, 0]
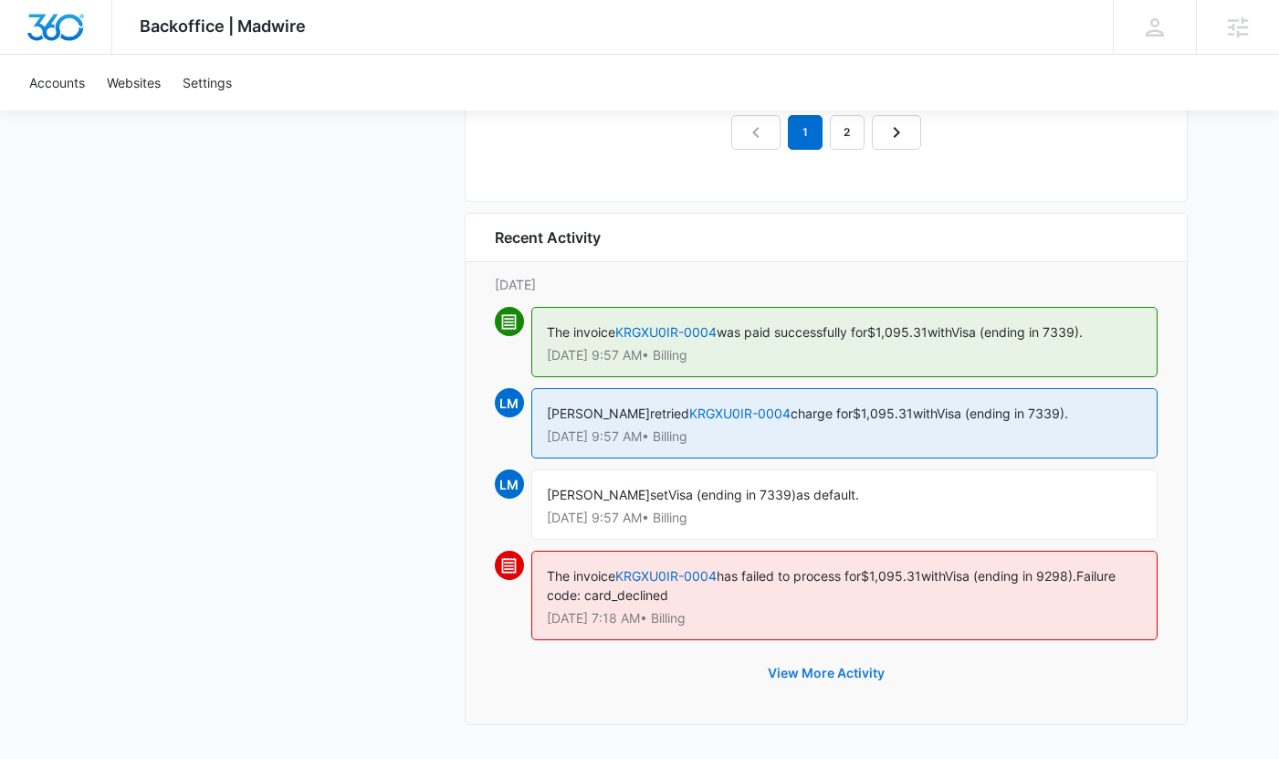
click at [825, 665] on button "View More Activity" at bounding box center [826, 673] width 153 height 44
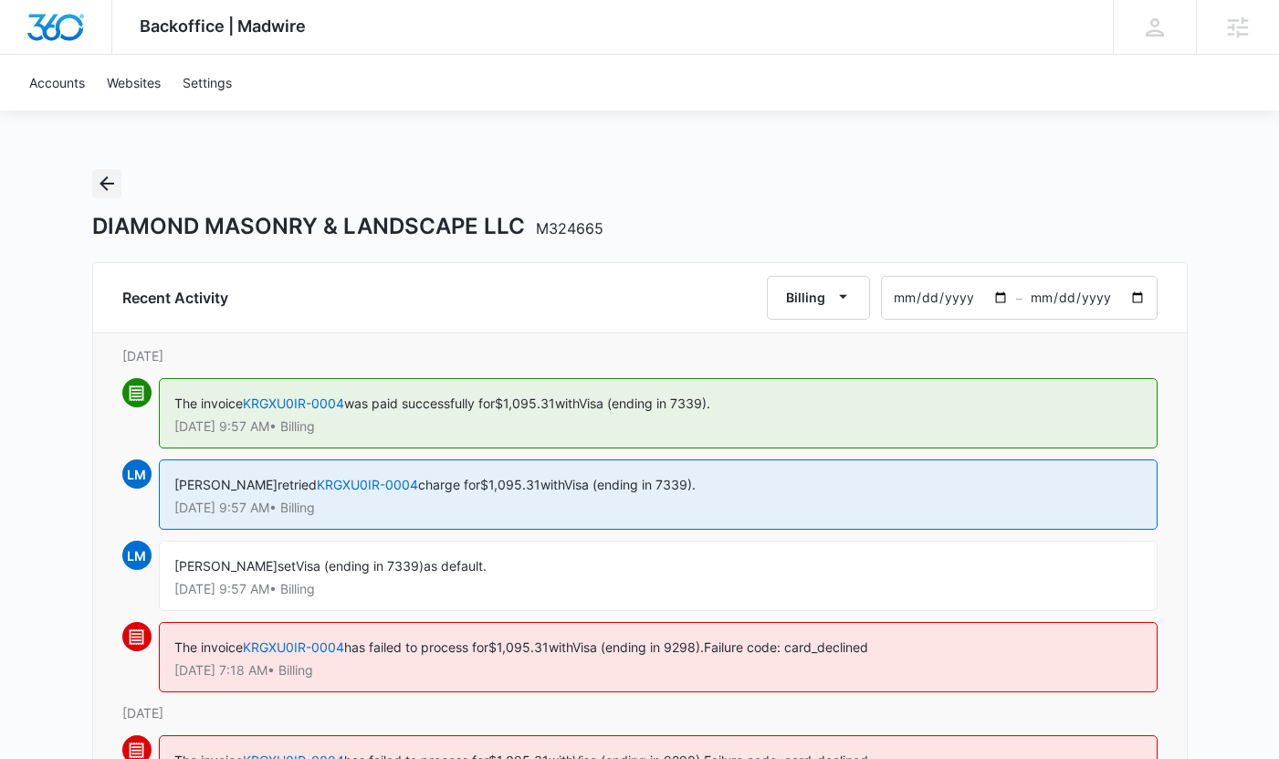
click at [112, 194] on button "Back" at bounding box center [106, 183] width 29 height 29
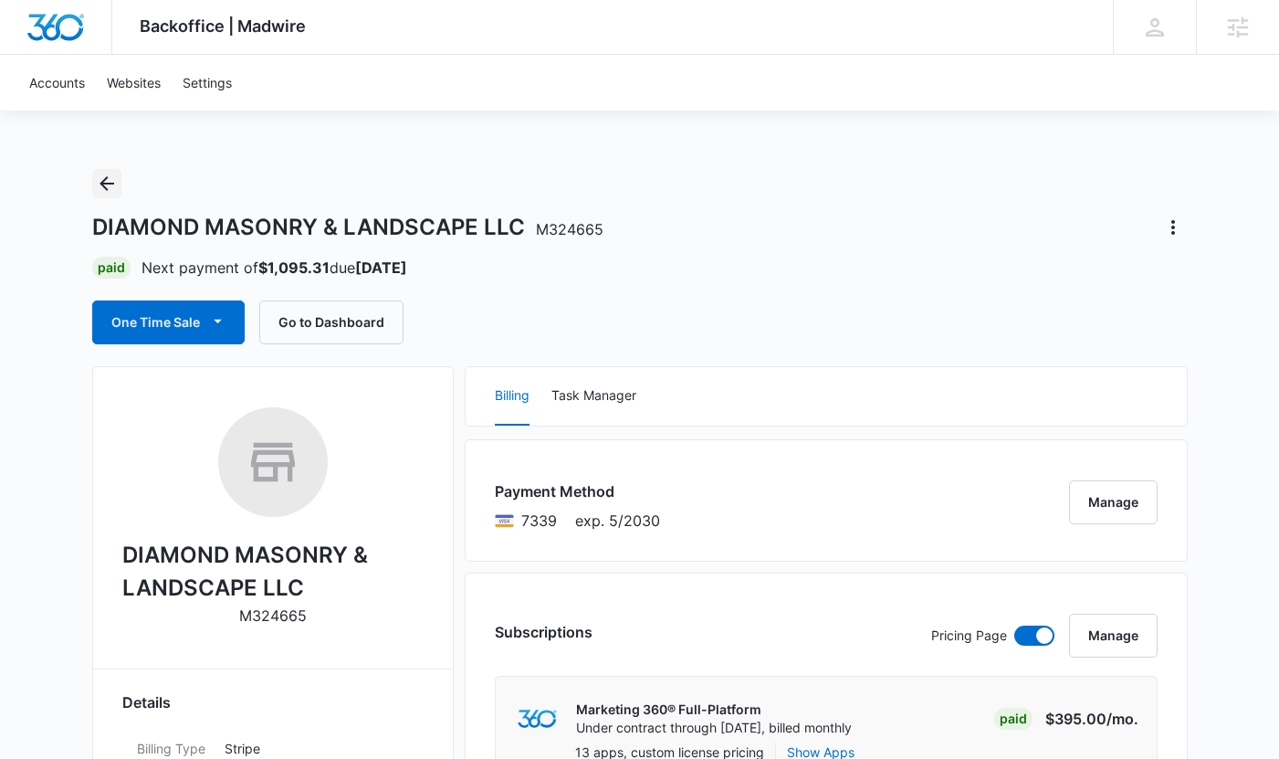
click at [105, 191] on icon "Back" at bounding box center [107, 184] width 22 height 22
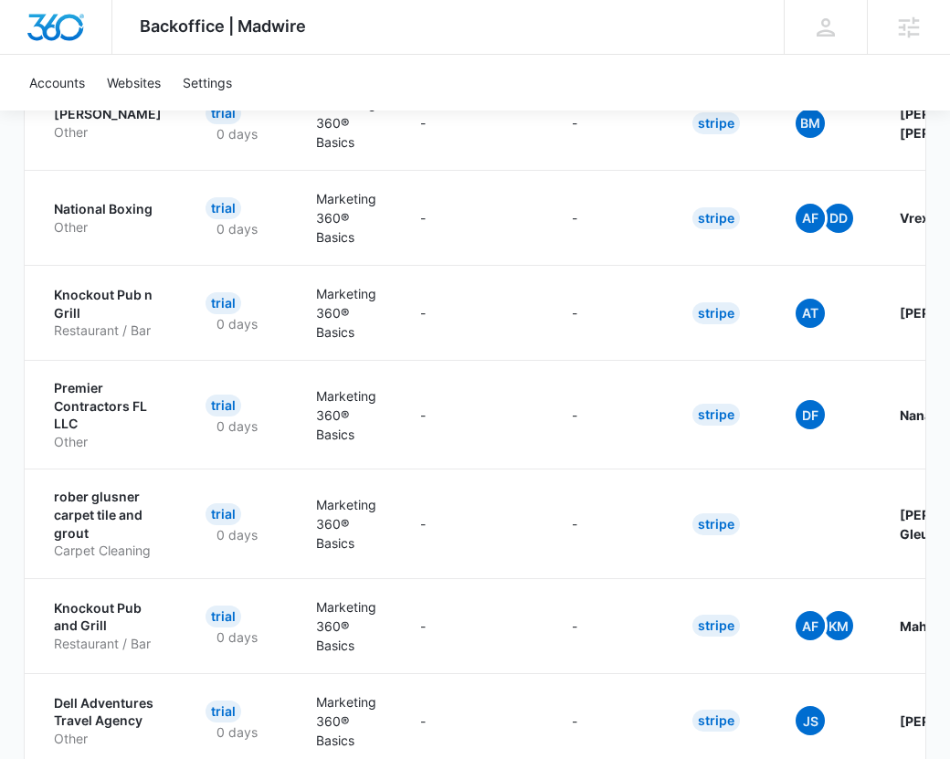
scroll to position [889, 0]
